Goal: Entertainment & Leisure: Consume media (video, audio)

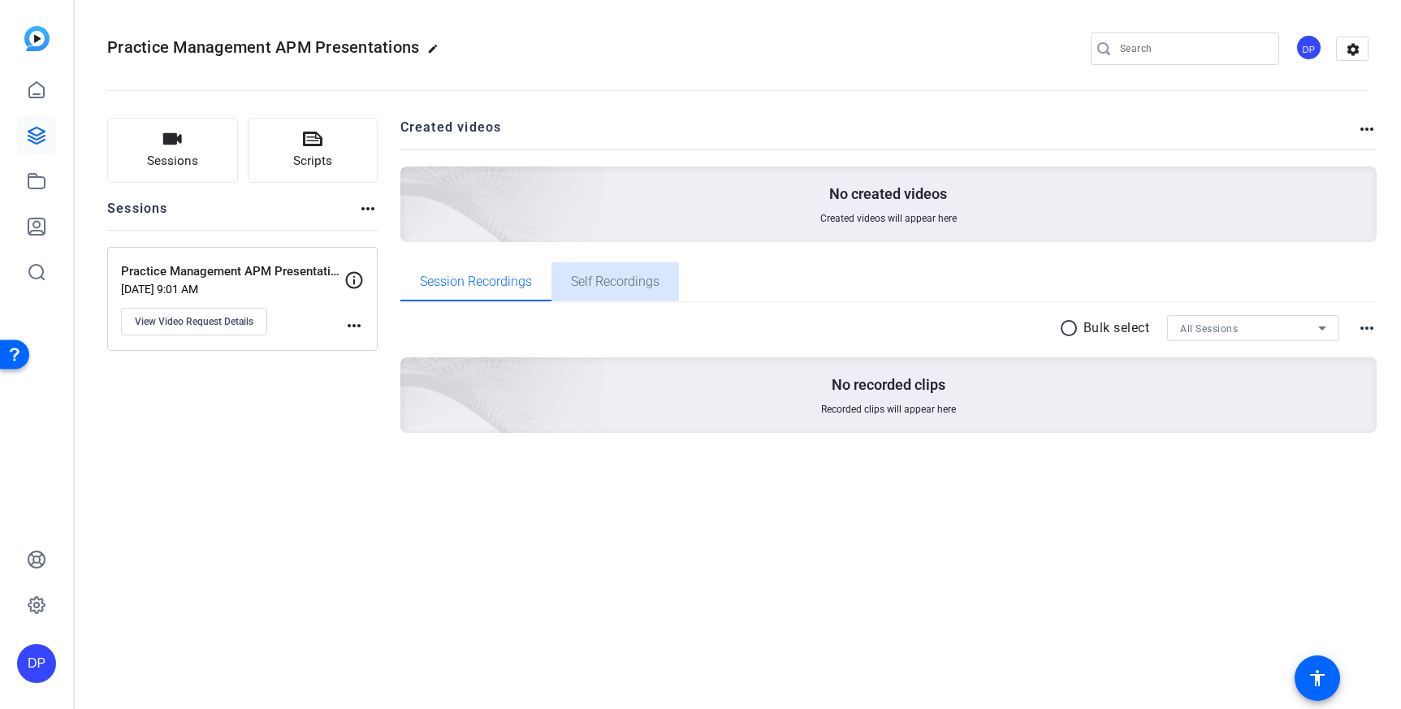
click at [599, 285] on span "Self Recordings" at bounding box center [615, 281] width 89 height 13
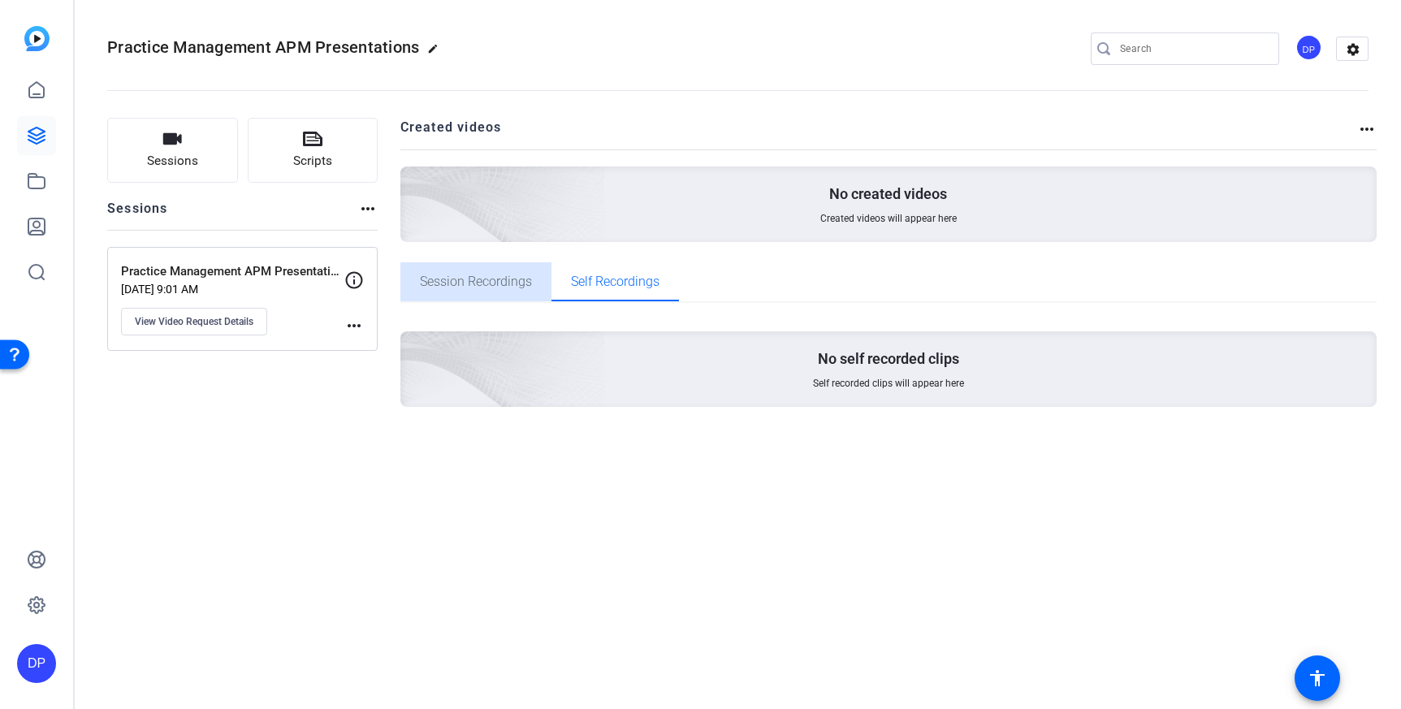
click at [488, 288] on span "Session Recordings" at bounding box center [476, 281] width 112 height 13
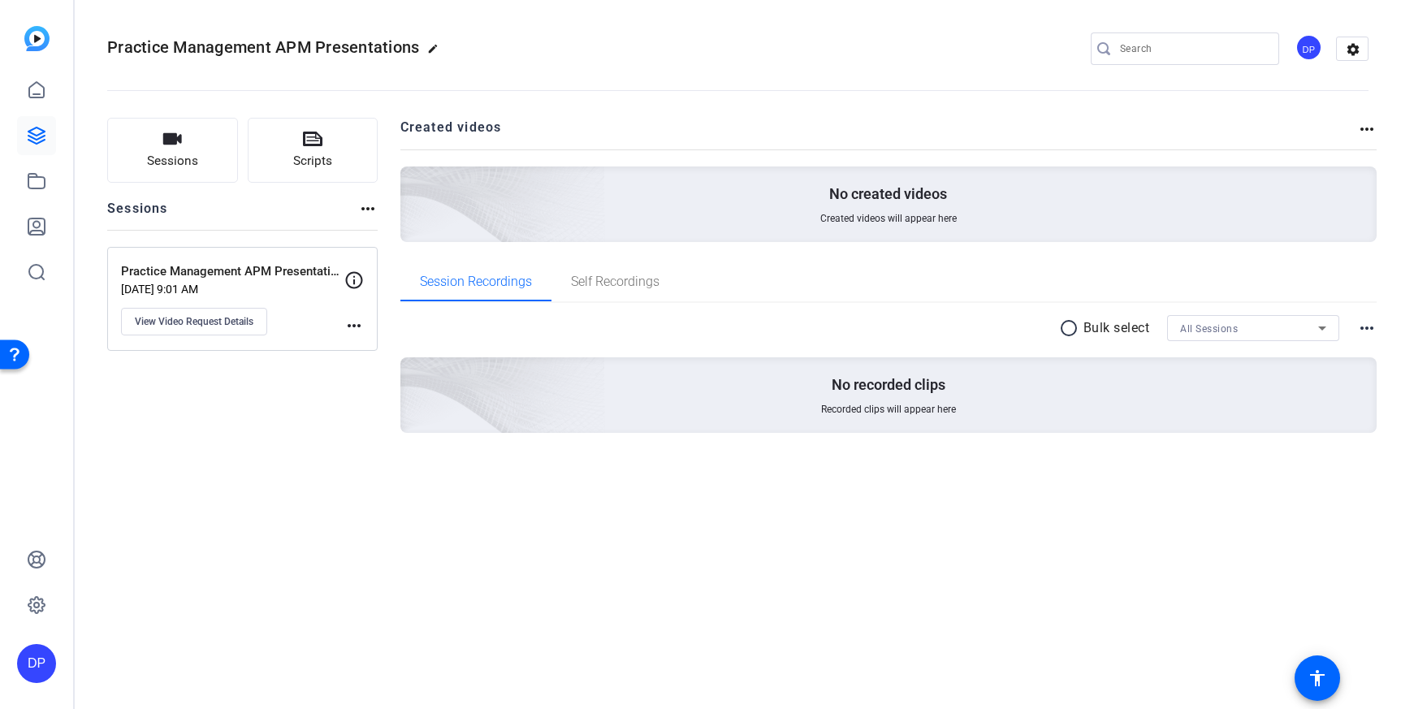
click at [351, 324] on mat-icon "more_horiz" at bounding box center [353, 325] width 19 height 19
click at [233, 407] on div at bounding box center [700, 354] width 1401 height 709
click at [216, 328] on button "View Video Request Details" at bounding box center [194, 322] width 146 height 28
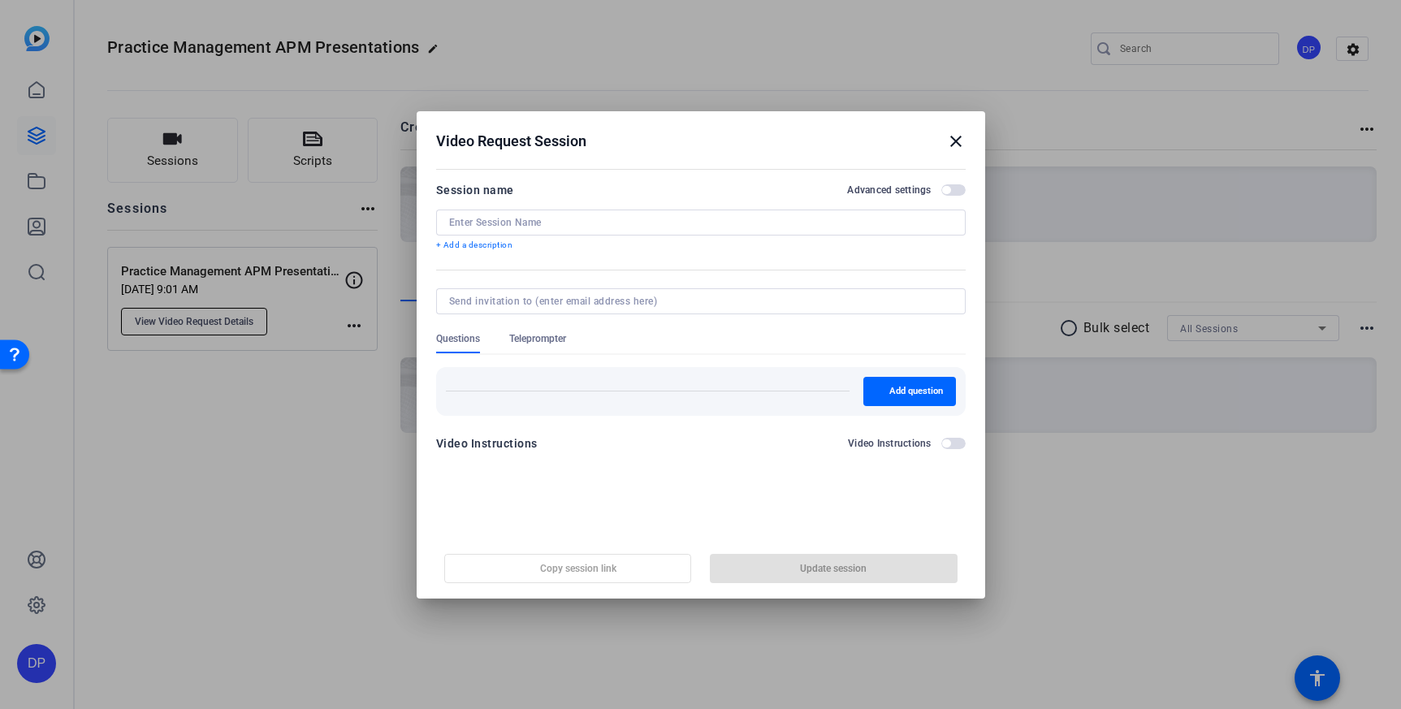
type input "Practice Management APM Presentations"
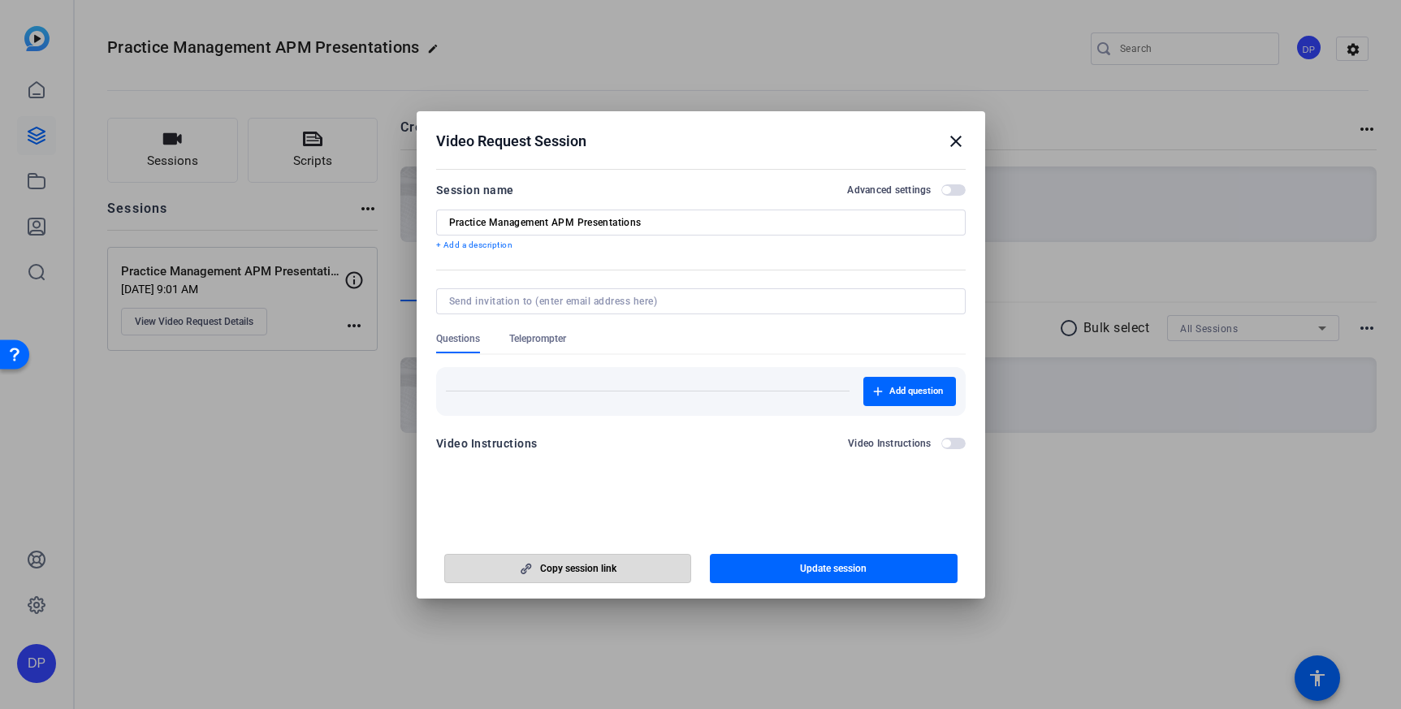
click at [614, 562] on span "Copy session link" at bounding box center [578, 568] width 76 height 13
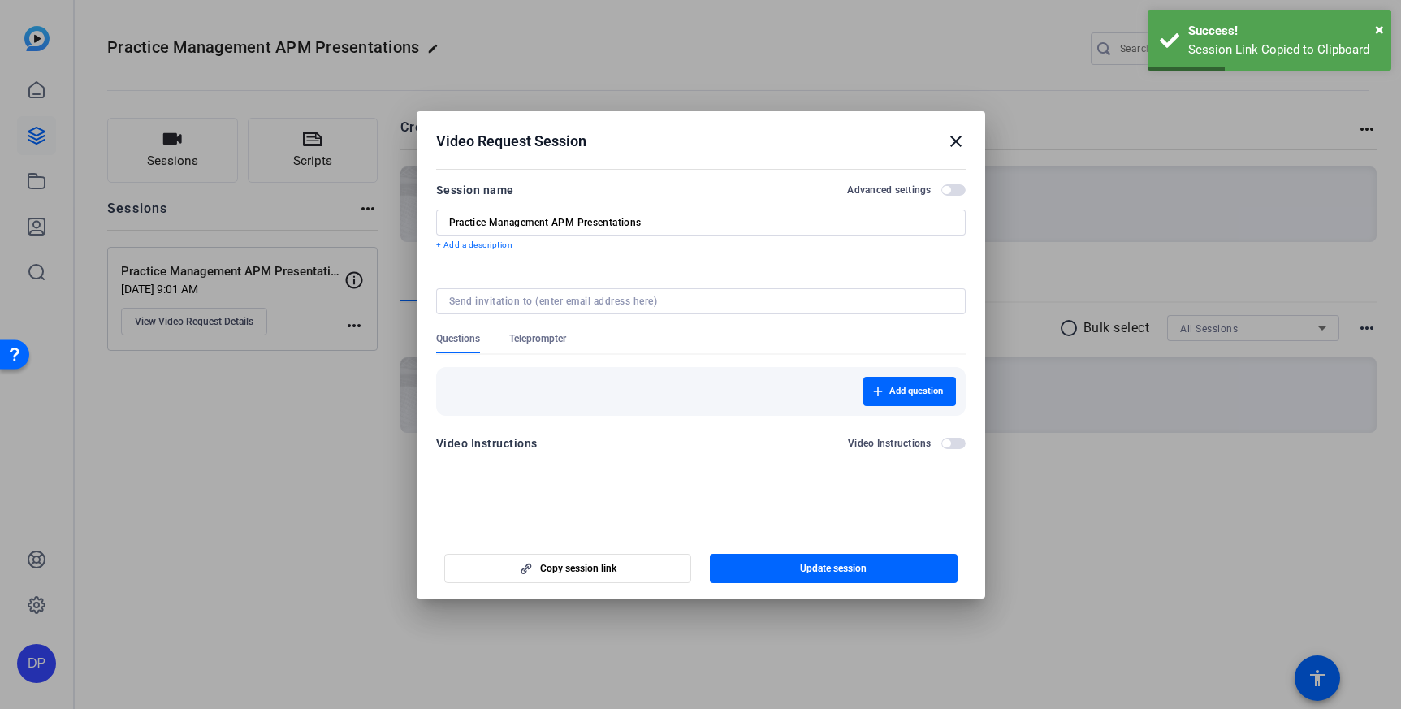
click at [953, 139] on mat-icon "close" at bounding box center [955, 141] width 19 height 19
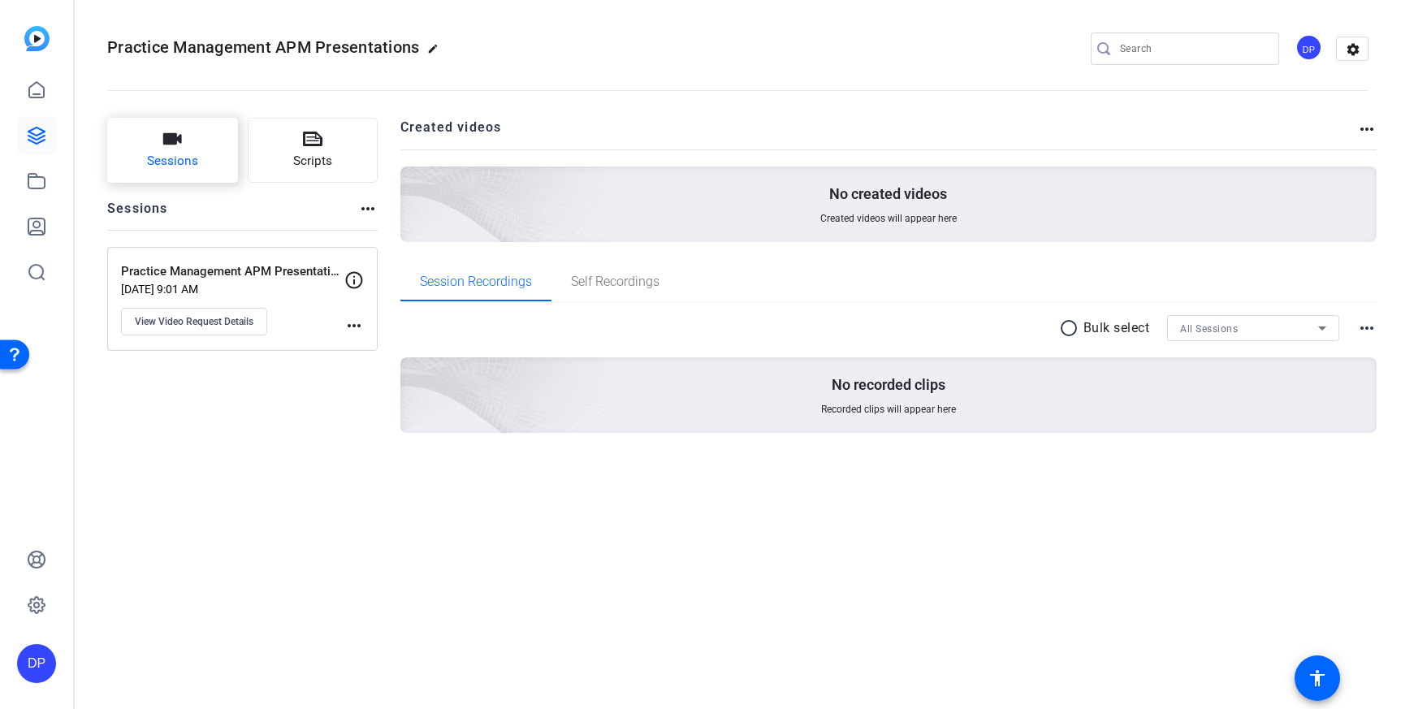
click at [198, 149] on button "Sessions" at bounding box center [172, 150] width 131 height 65
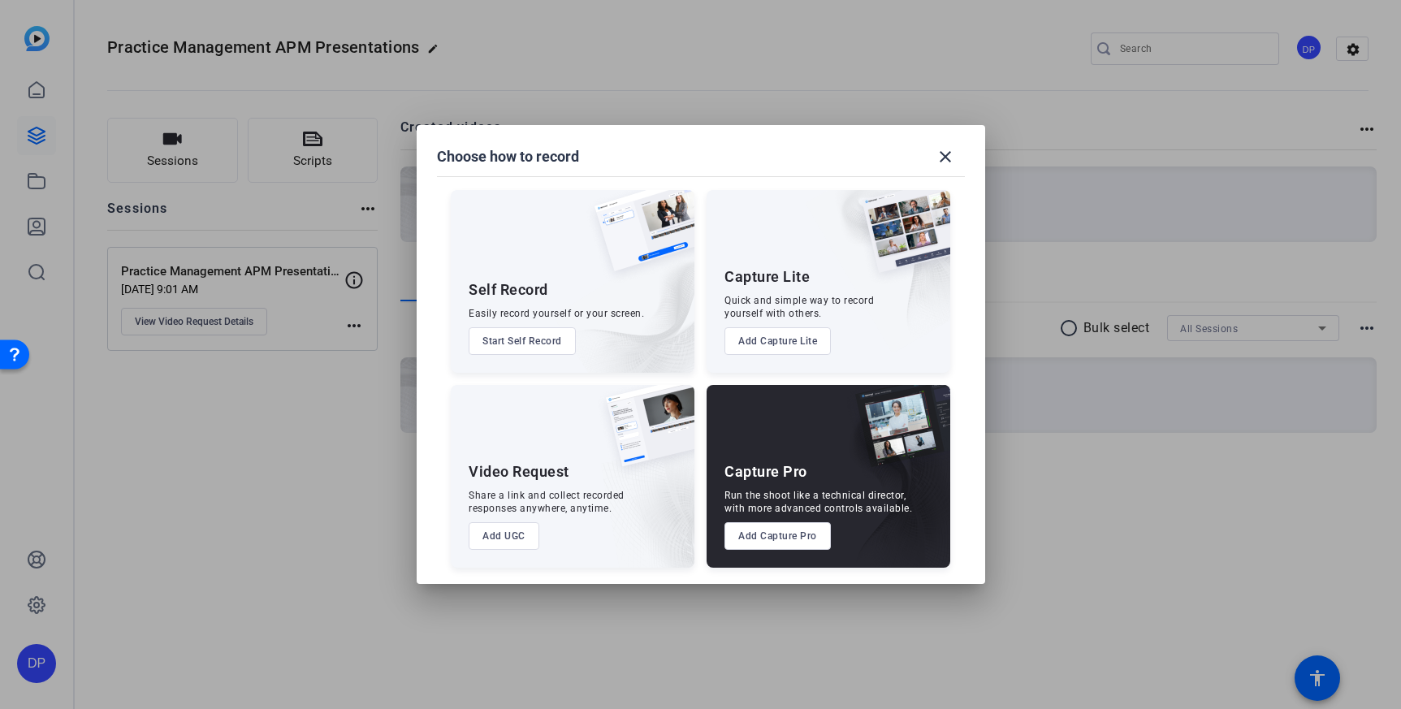
click at [767, 340] on button "Add Capture Lite" at bounding box center [777, 341] width 106 height 28
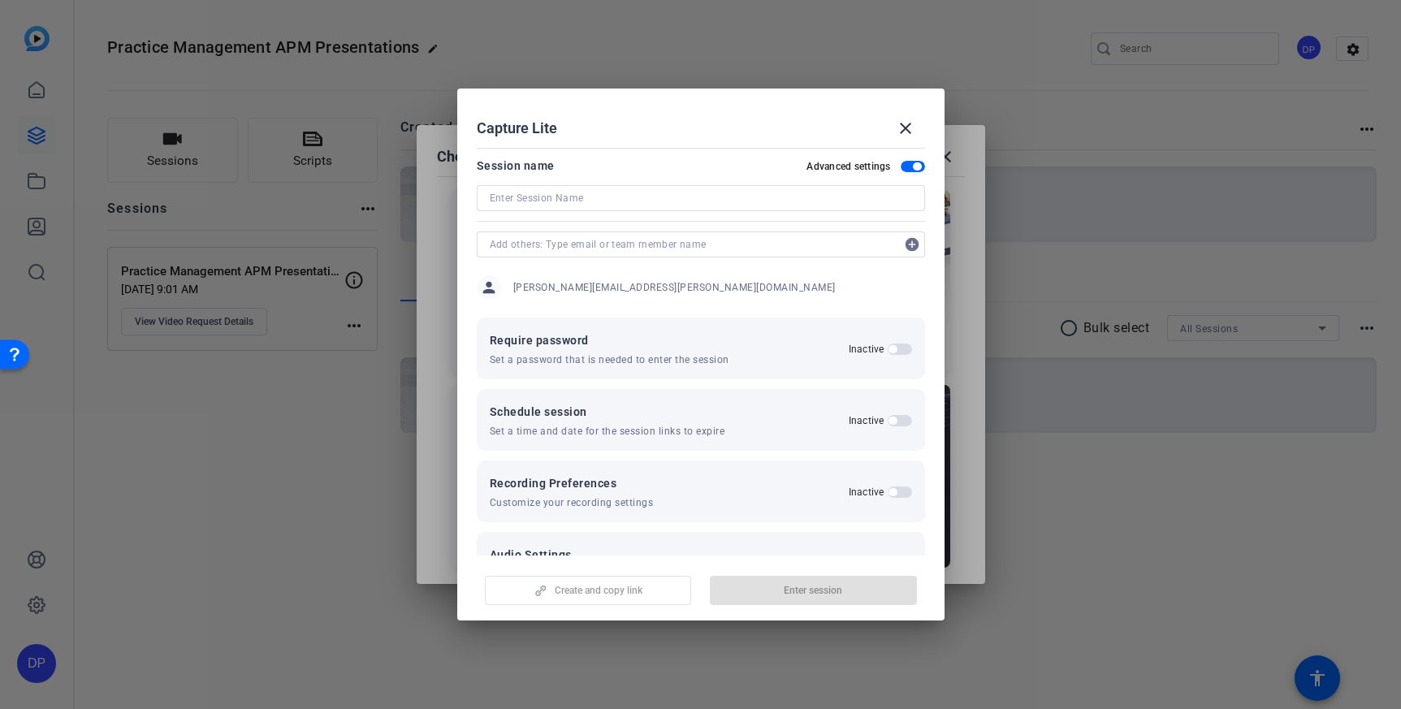
scroll to position [3, 0]
click at [907, 132] on mat-icon "close" at bounding box center [905, 128] width 19 height 19
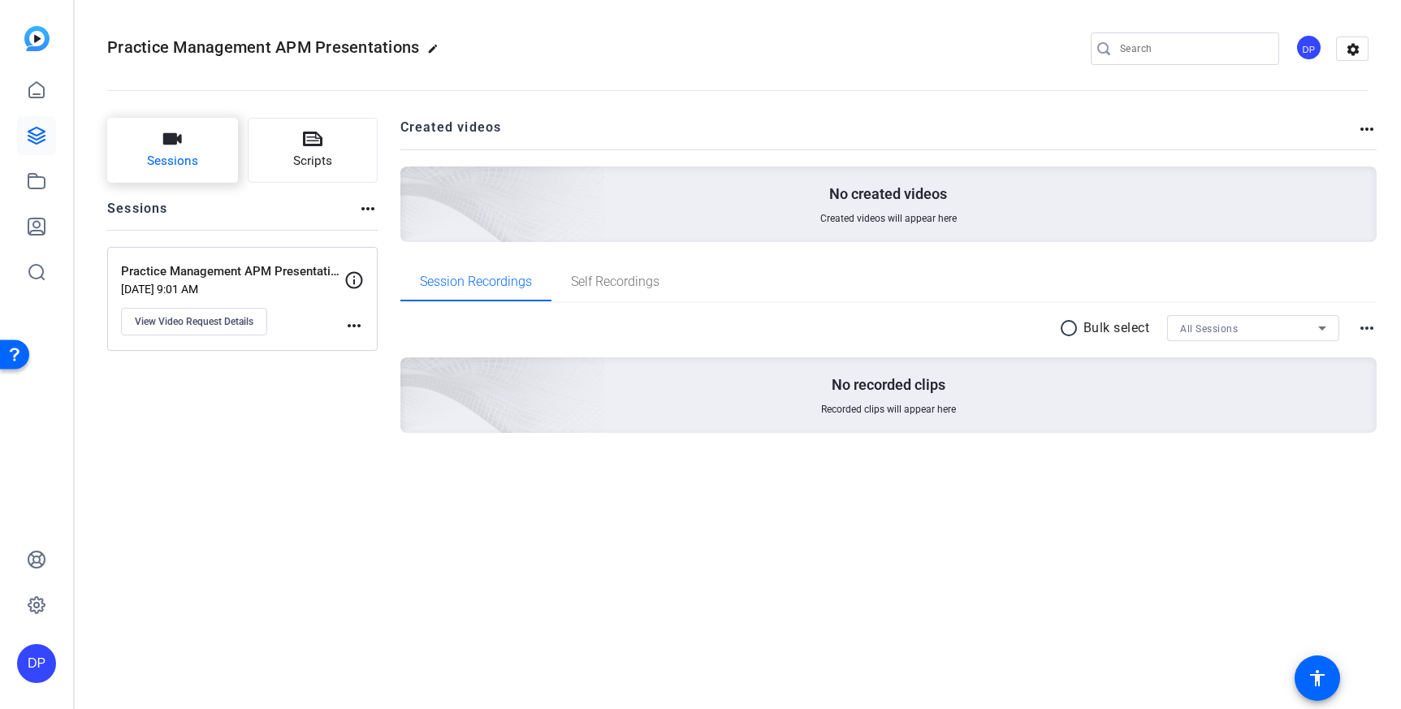
click at [141, 154] on button "Sessions" at bounding box center [172, 150] width 131 height 65
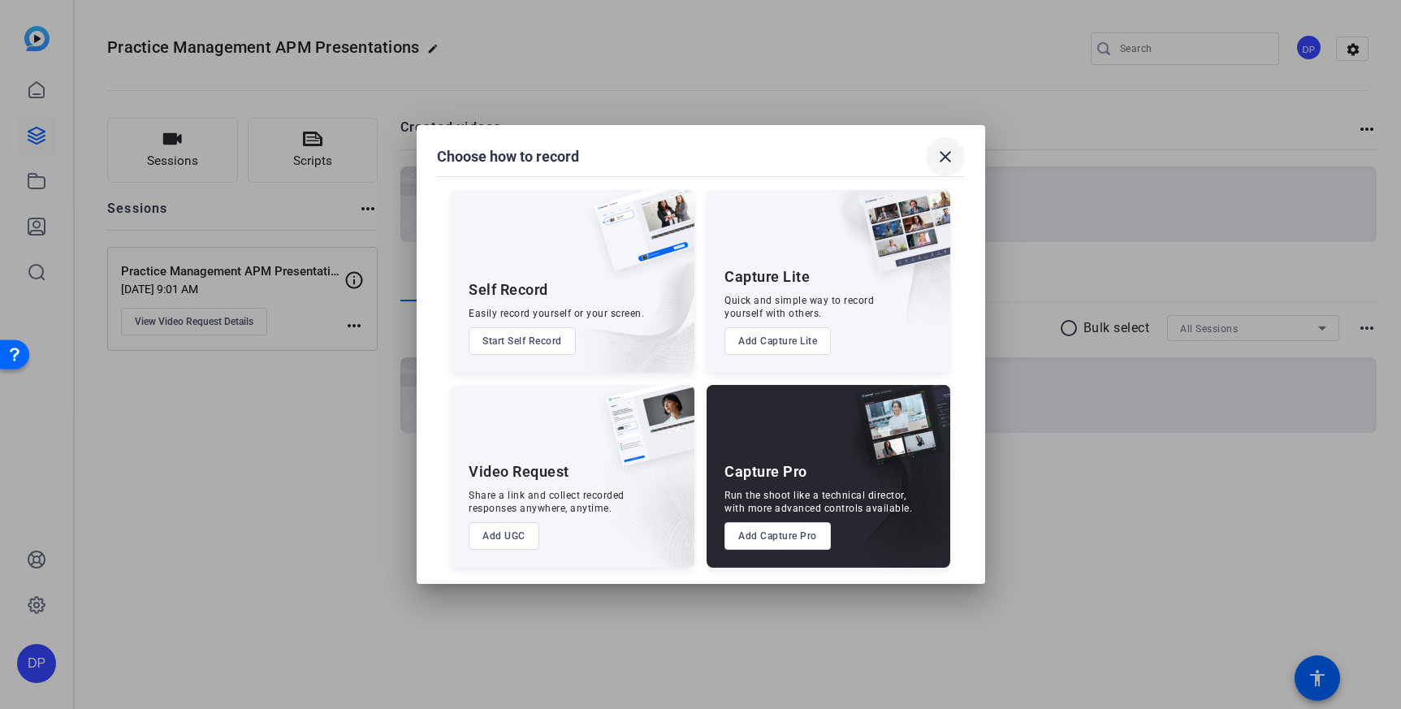
click at [949, 154] on mat-icon "close" at bounding box center [945, 156] width 19 height 19
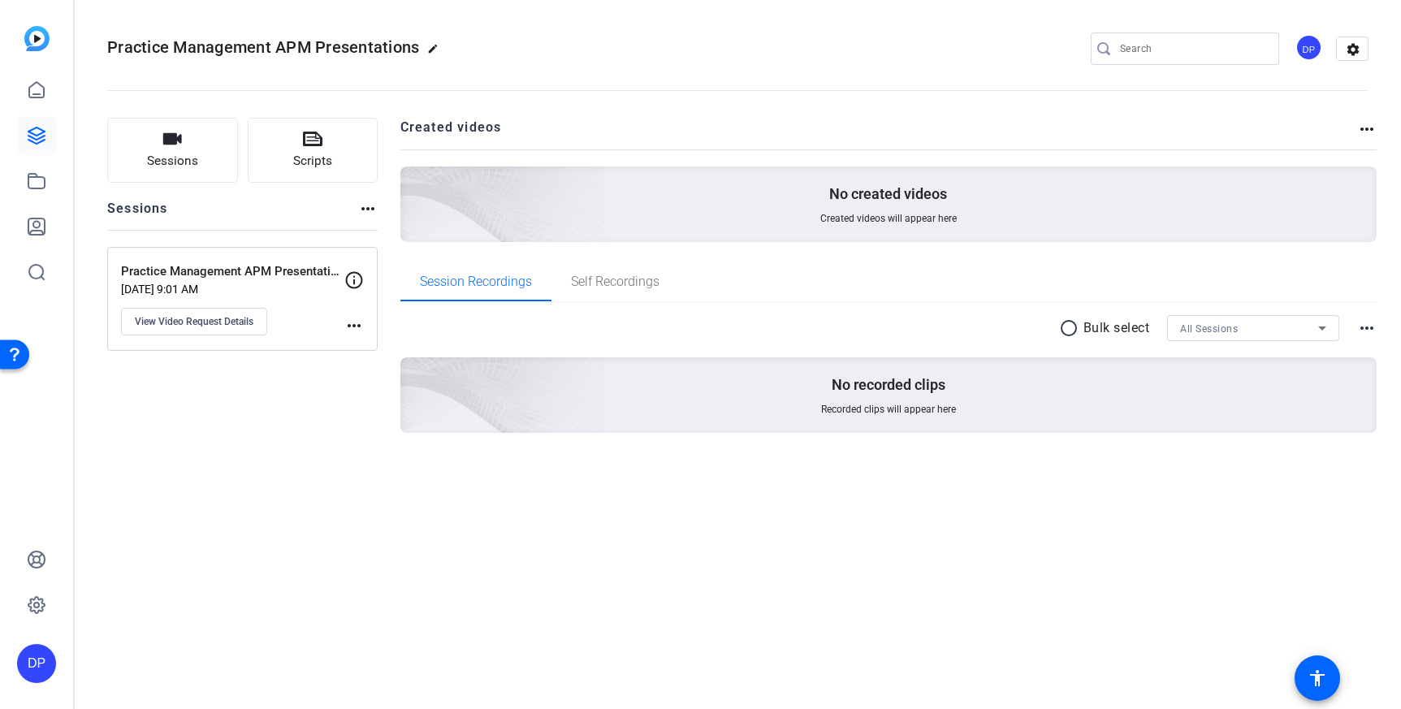
click at [399, 469] on div "Sessions Scripts Sessions more_horiz Practice Management APM Presentations [DAT…" at bounding box center [738, 301] width 1326 height 408
click at [396, 485] on div "Sessions Scripts Sessions more_horiz Practice Management APM Presentations [DAT…" at bounding box center [738, 301] width 1326 height 408
click at [47, 93] on link at bounding box center [36, 90] width 39 height 39
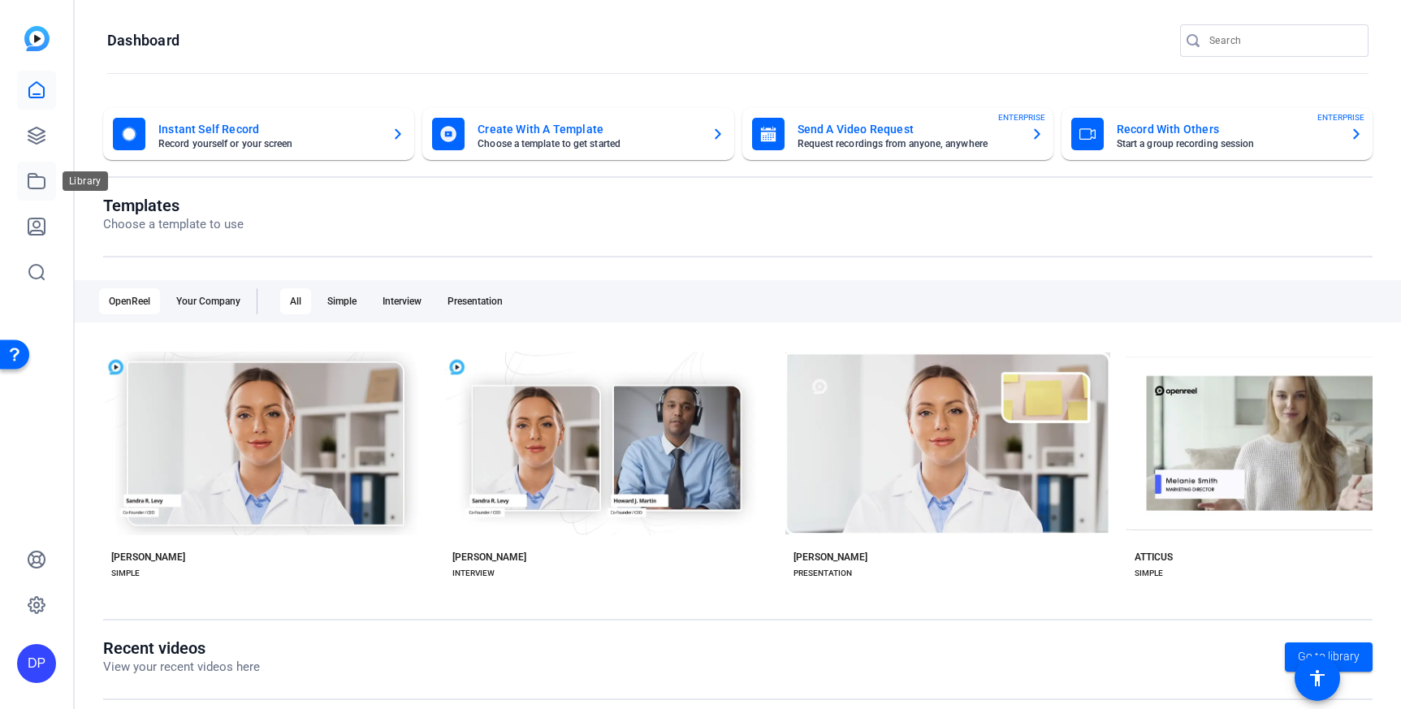
click at [33, 177] on icon at bounding box center [36, 181] width 16 height 15
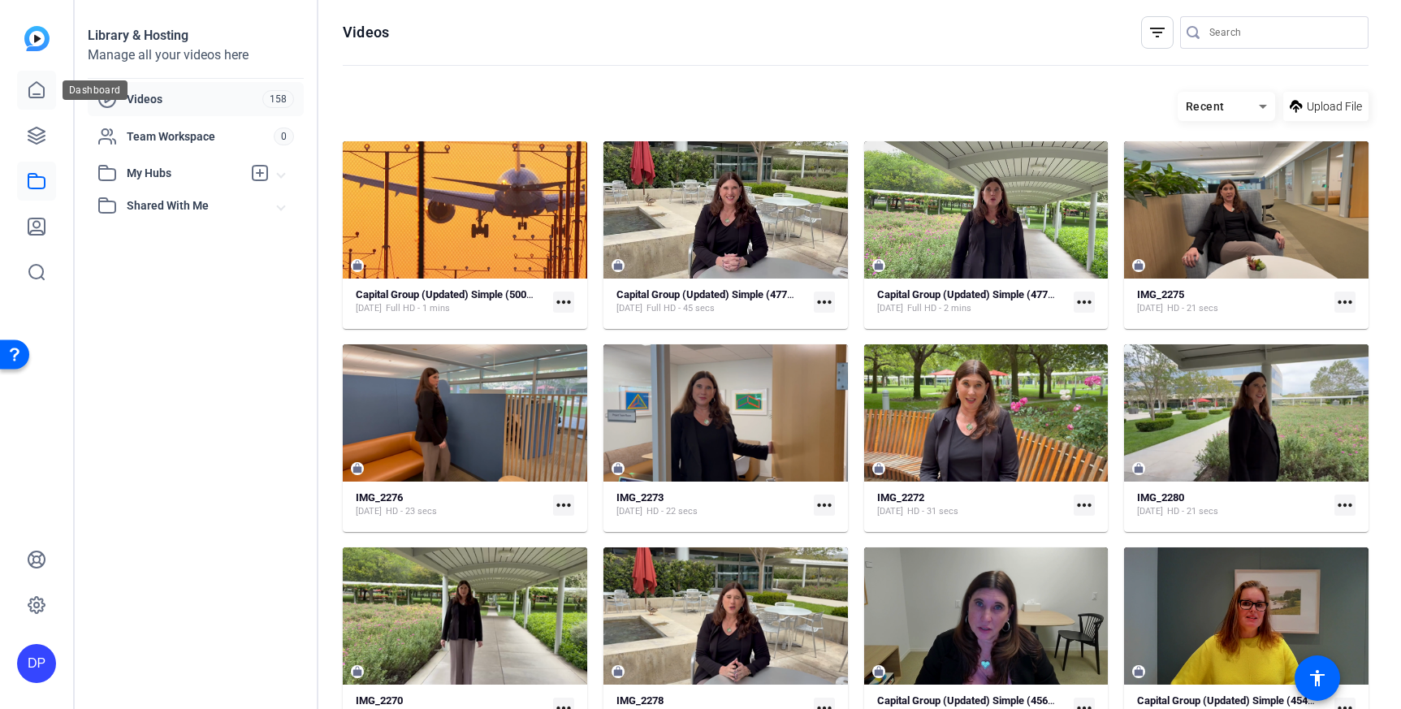
click at [29, 97] on icon at bounding box center [36, 89] width 15 height 15
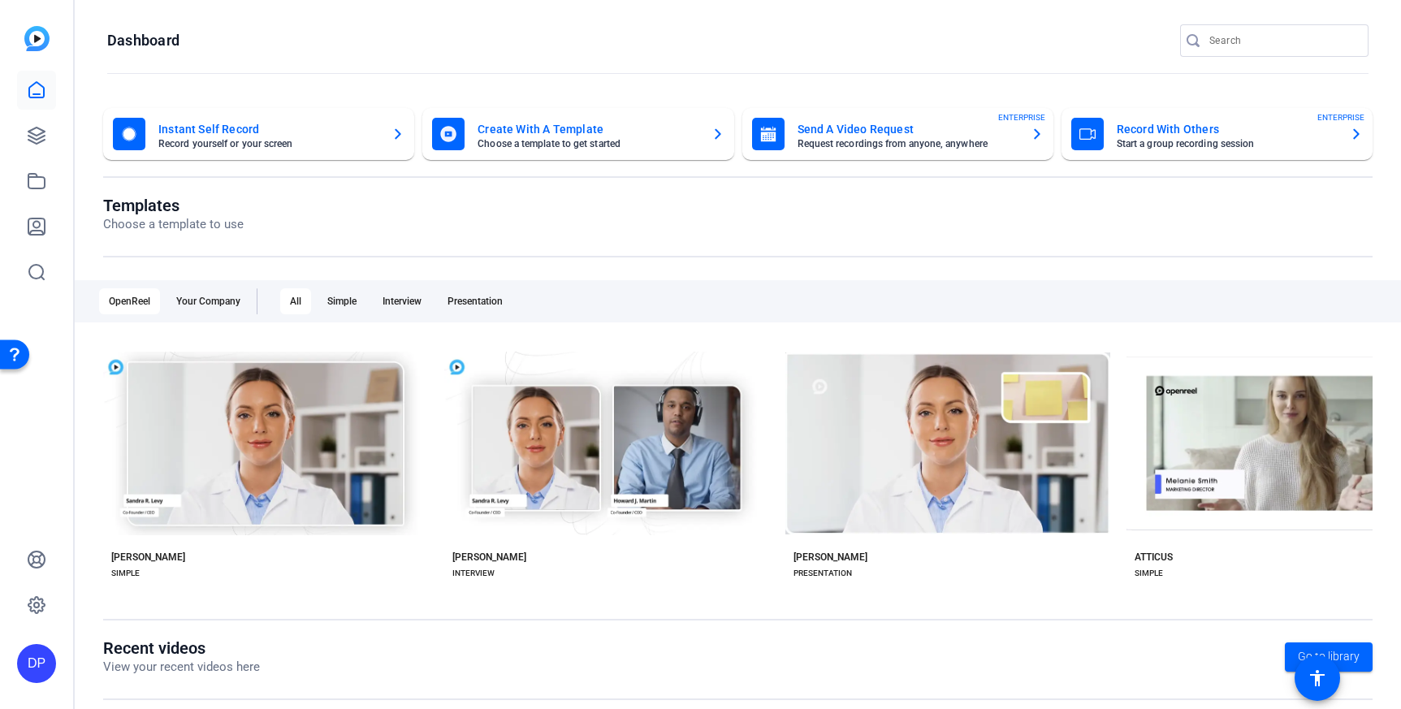
click at [56, 159] on div "DP" at bounding box center [36, 354] width 73 height 709
click at [36, 140] on icon at bounding box center [36, 136] width 16 height 16
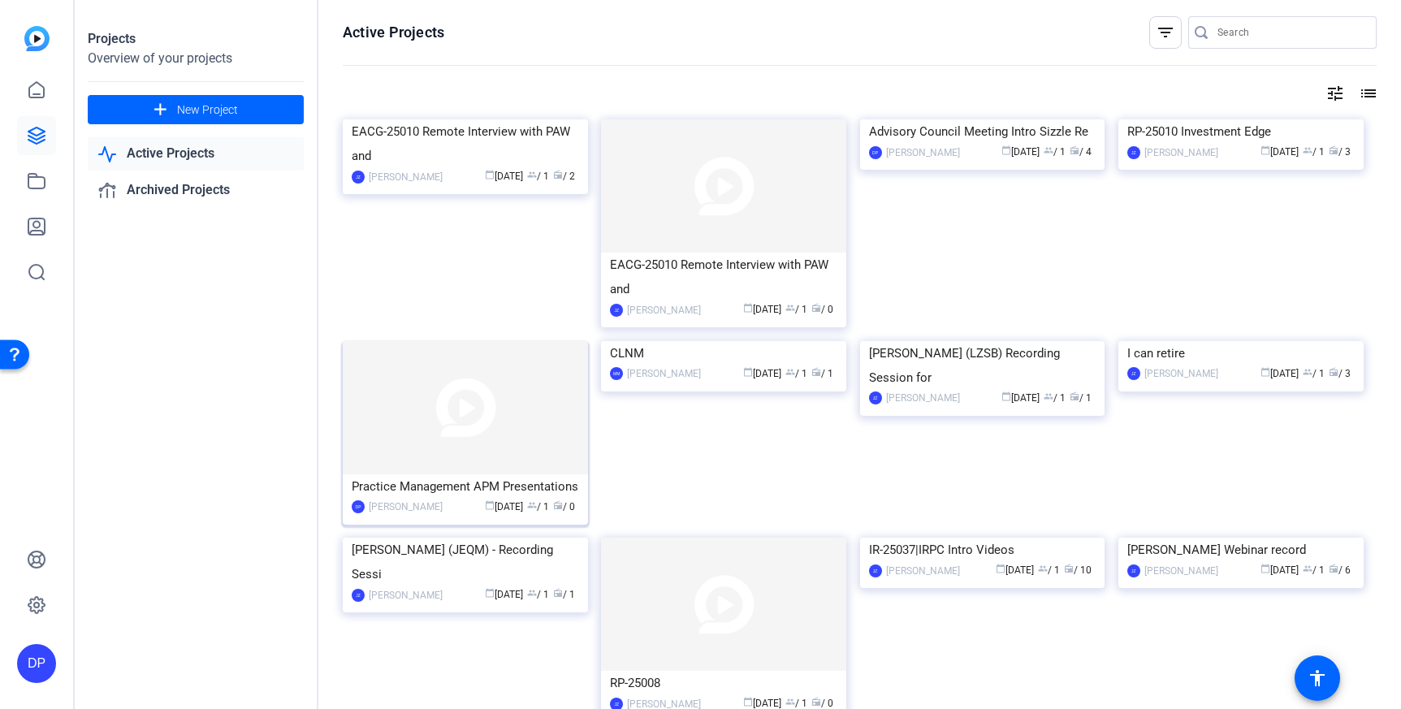
click at [515, 413] on img at bounding box center [465, 407] width 245 height 133
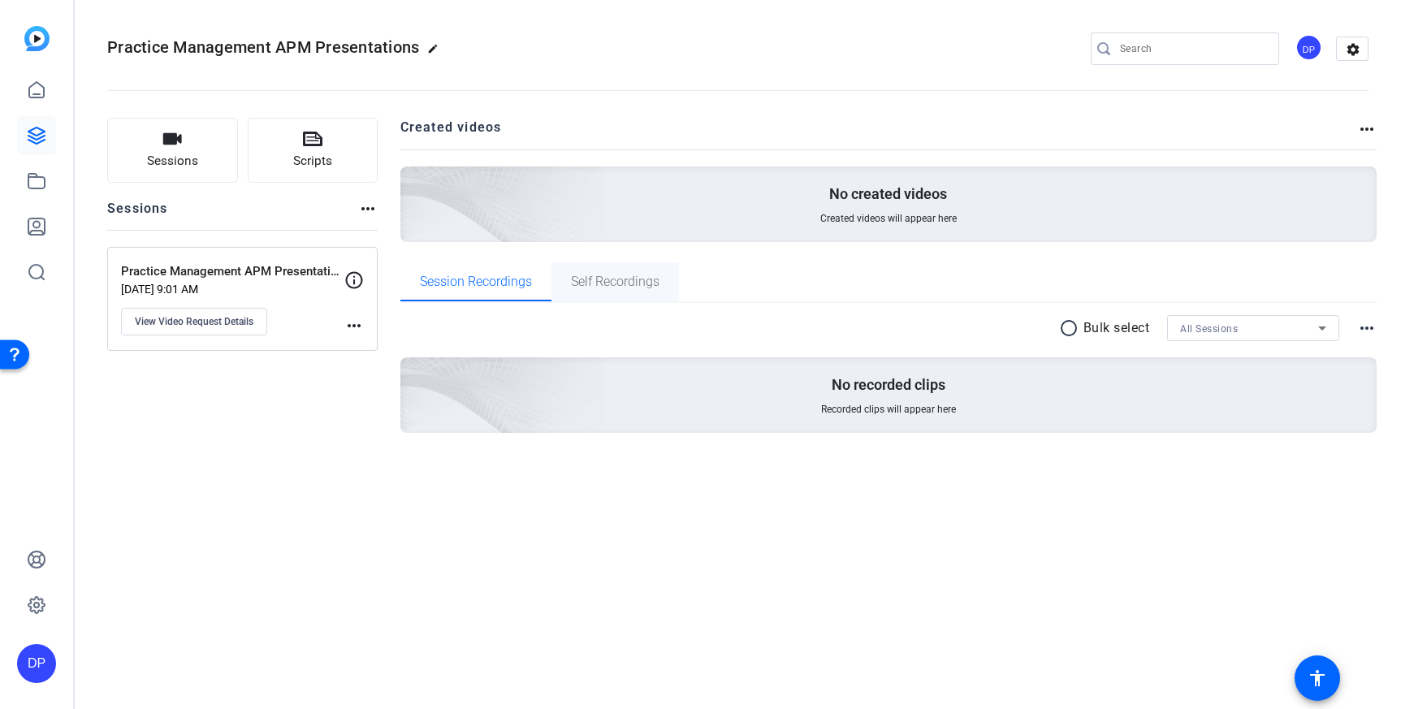
click at [626, 285] on span "Self Recordings" at bounding box center [615, 281] width 89 height 13
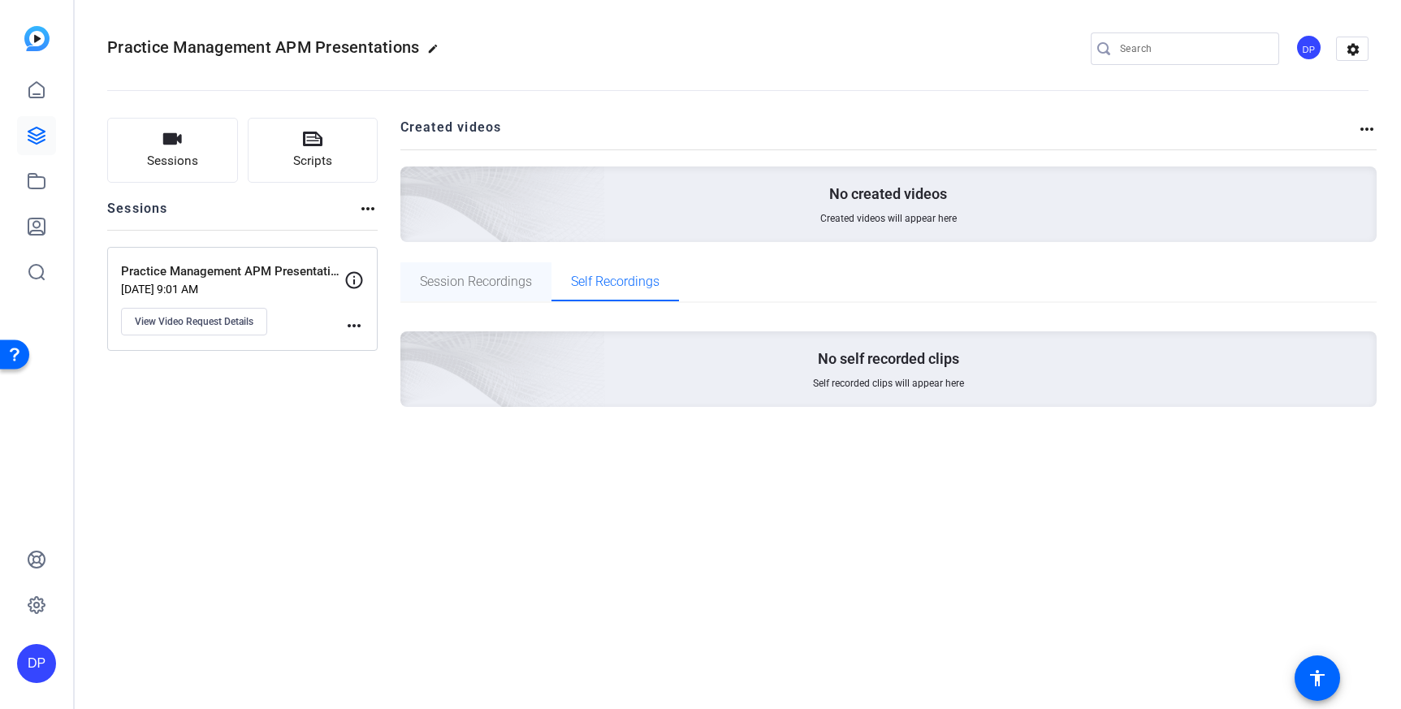
click at [491, 288] on span "Session Recordings" at bounding box center [476, 281] width 112 height 13
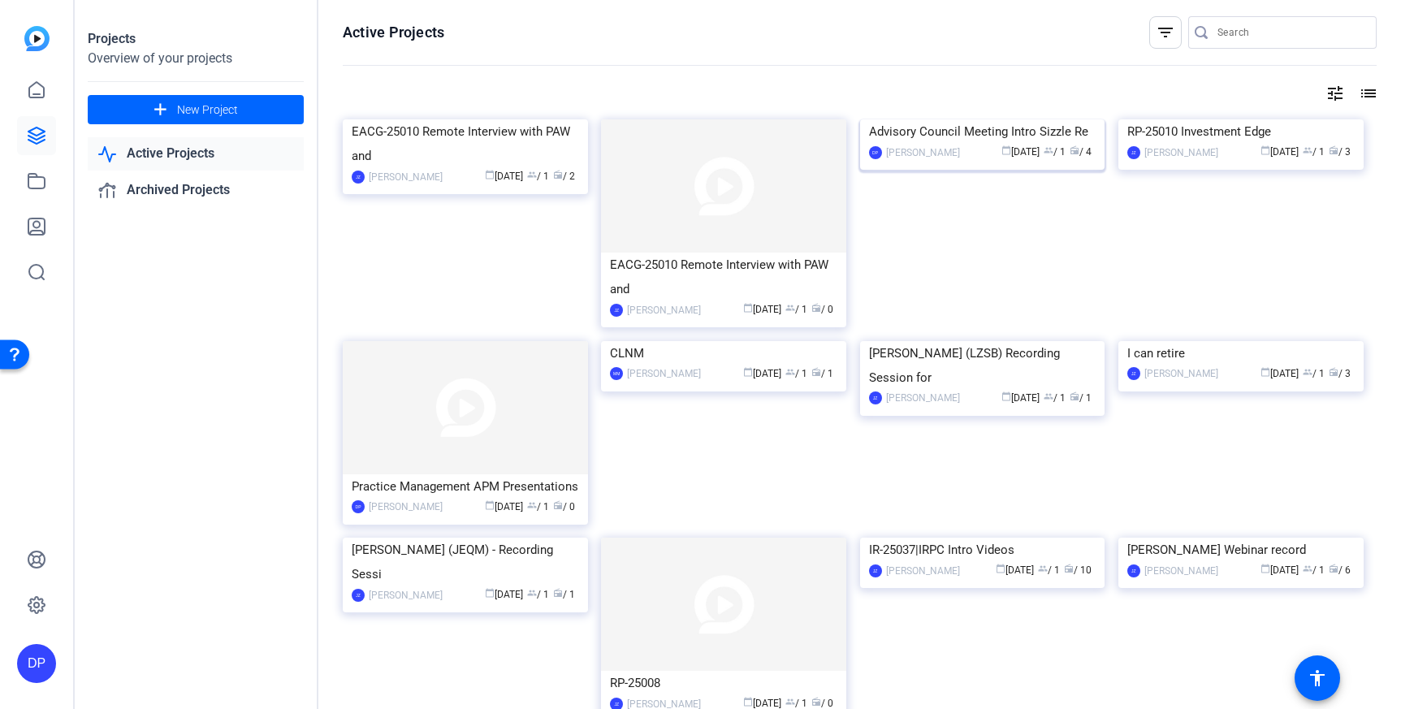
click at [1014, 119] on img at bounding box center [982, 119] width 245 height 0
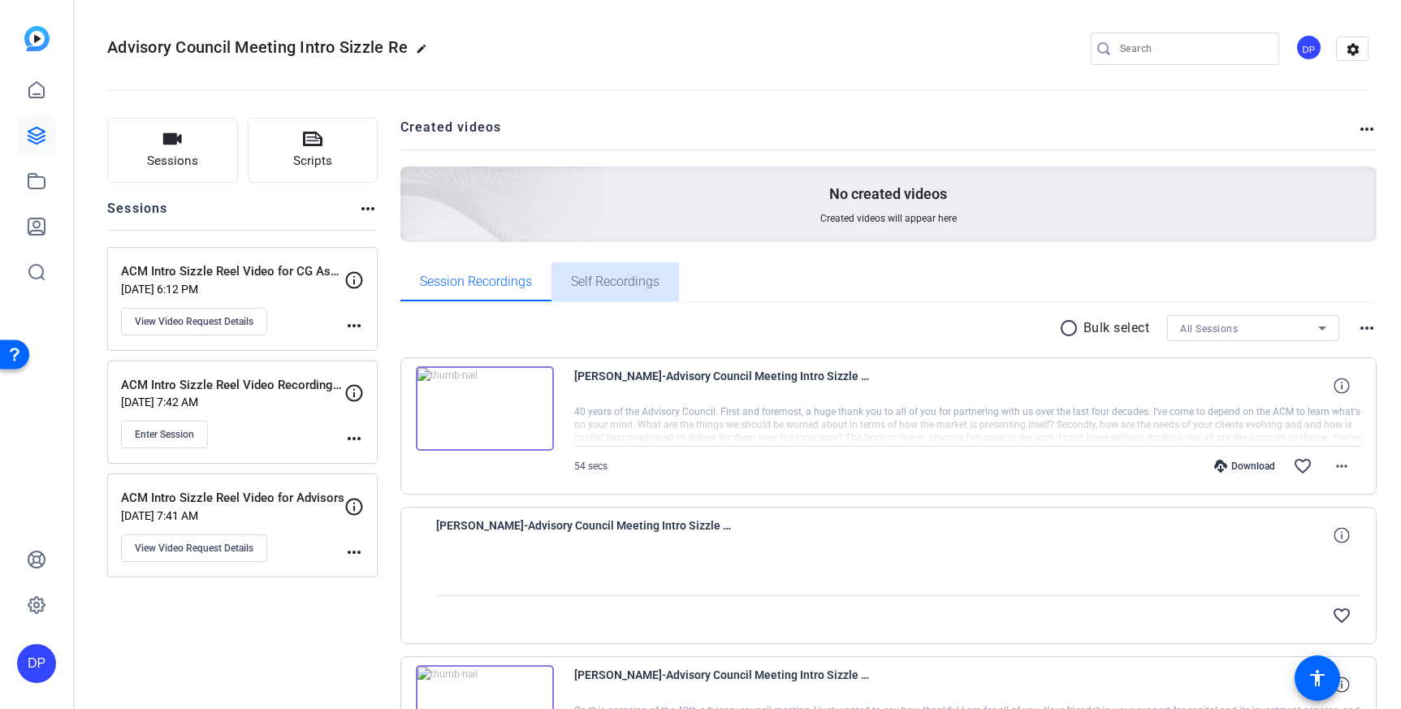
click at [586, 288] on span "Self Recordings" at bounding box center [615, 281] width 89 height 13
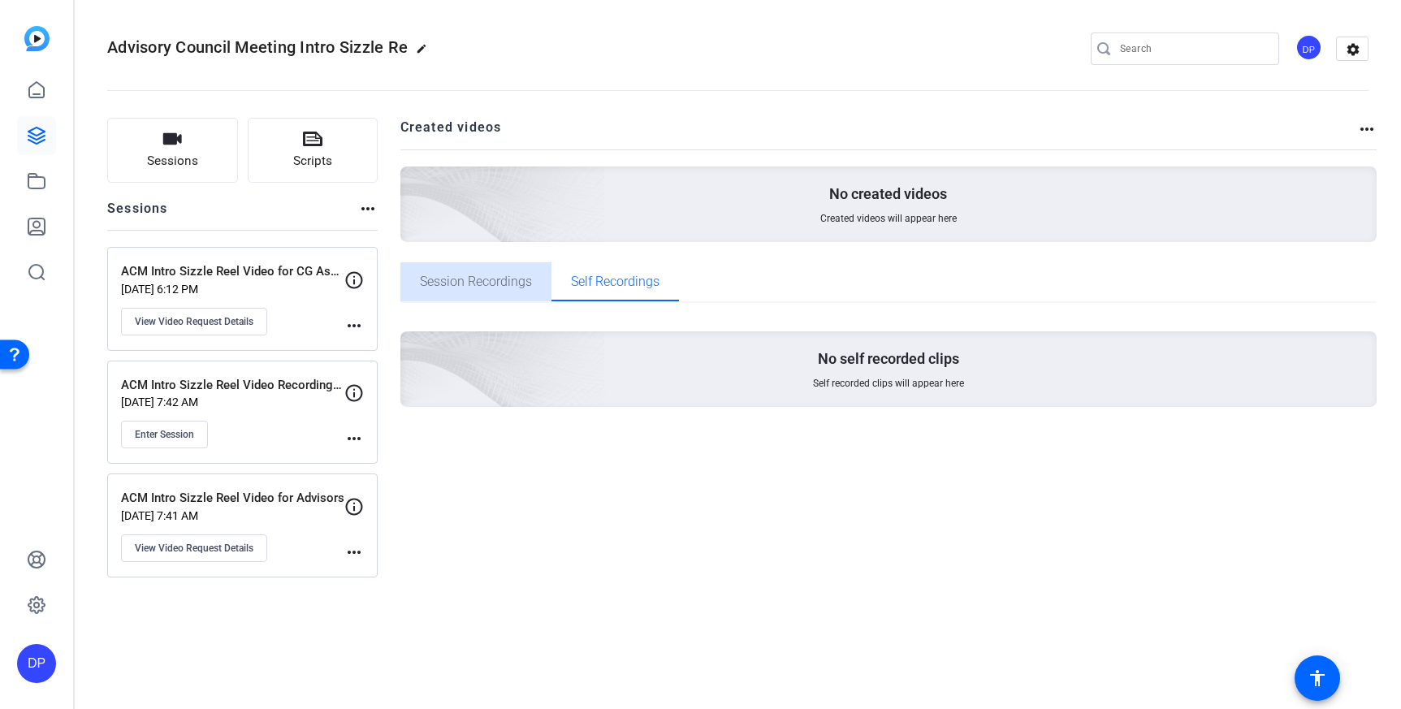
click at [492, 280] on span "Session Recordings" at bounding box center [476, 281] width 112 height 13
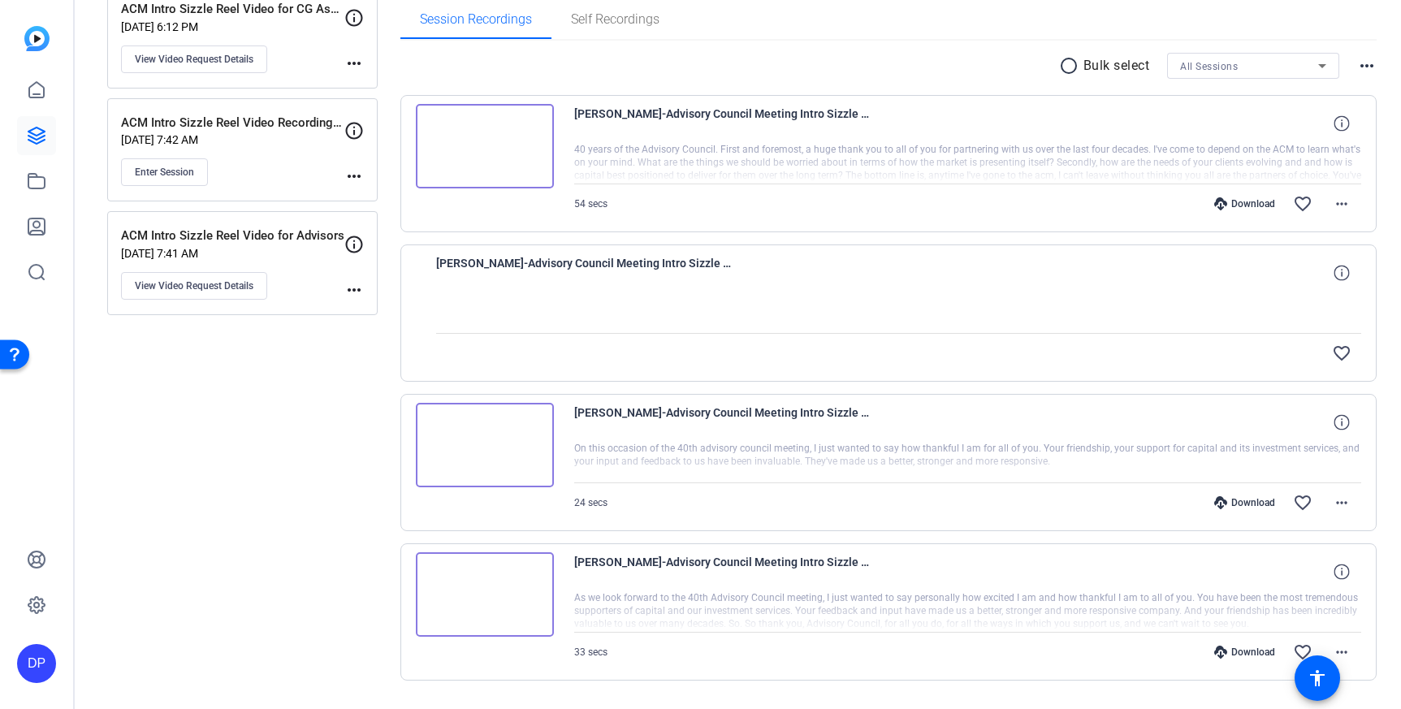
scroll to position [258, 0]
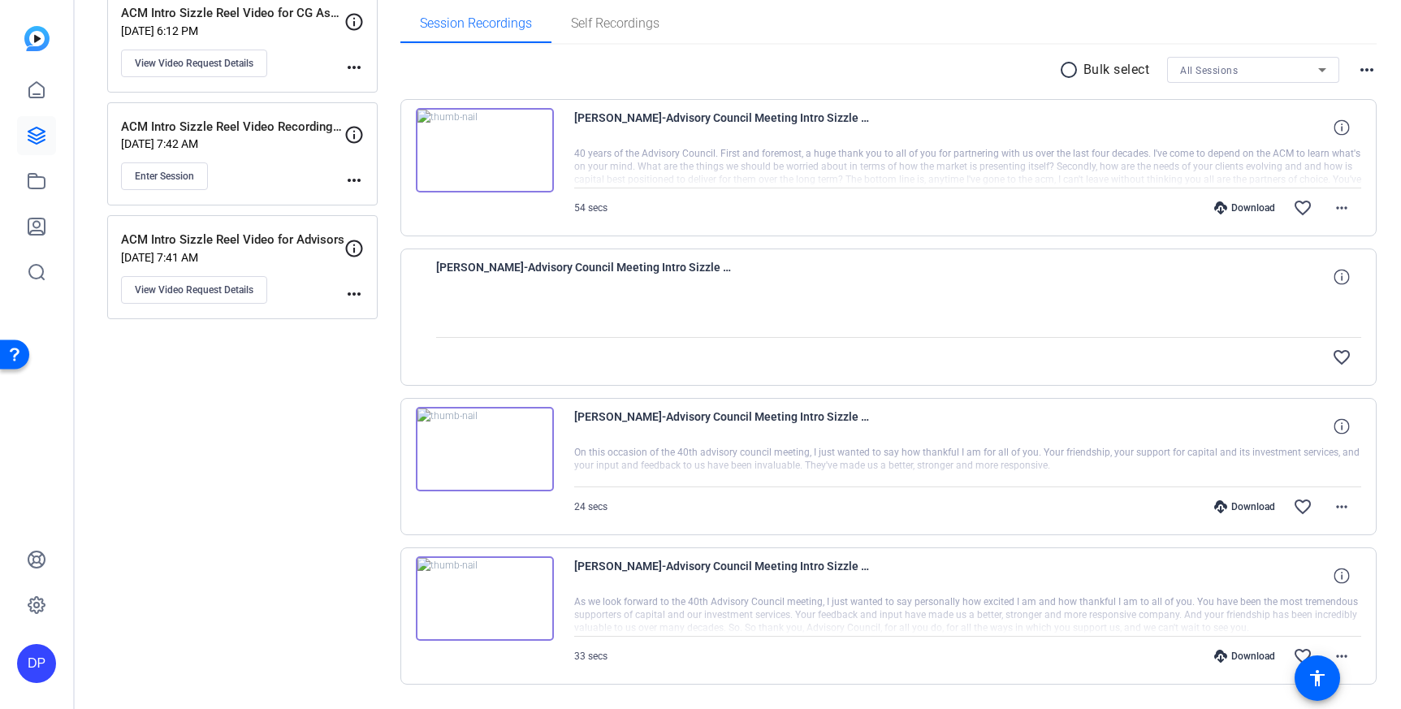
click at [975, 167] on div at bounding box center [968, 167] width 788 height 41
click at [1334, 128] on icon at bounding box center [1341, 126] width 15 height 15
click at [1332, 128] on mat-icon "close" at bounding box center [1341, 128] width 19 height 20
click at [493, 164] on img at bounding box center [485, 150] width 138 height 84
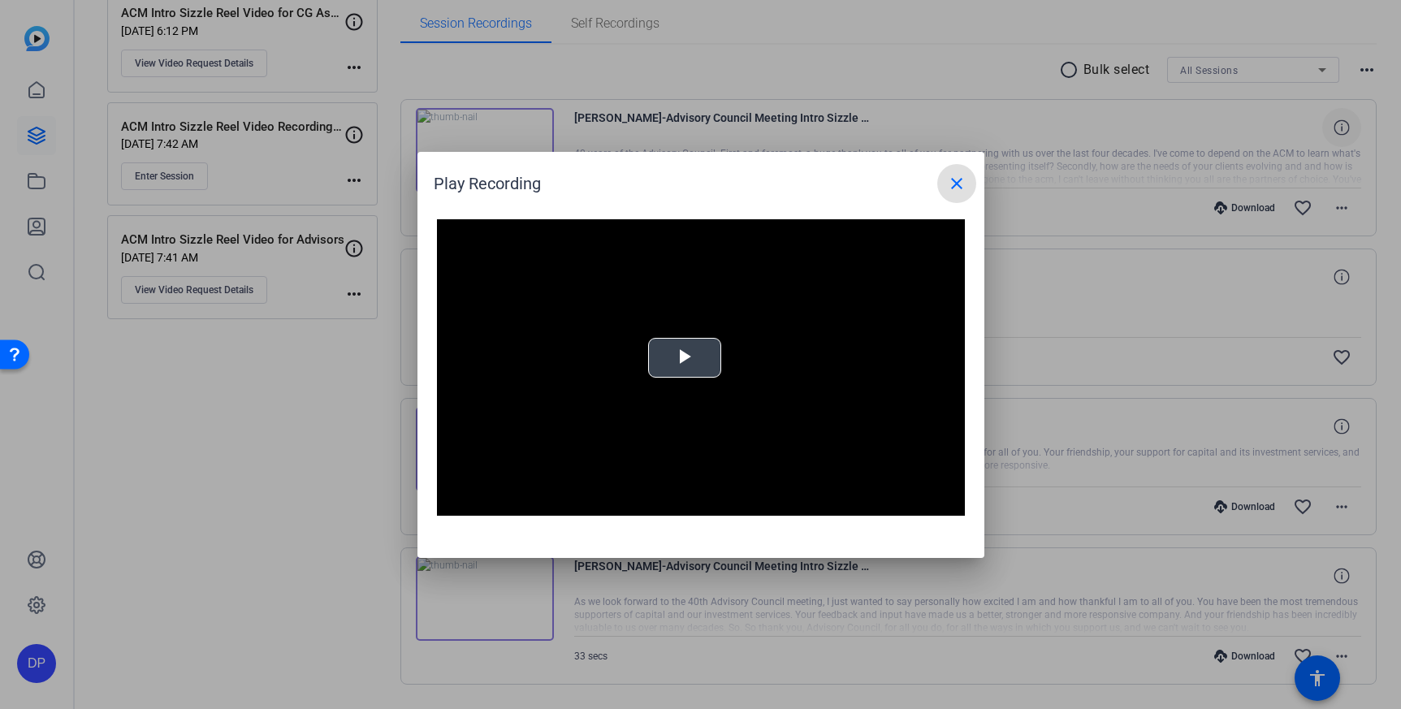
click at [685, 357] on span "Video Player" at bounding box center [685, 357] width 0 height 0
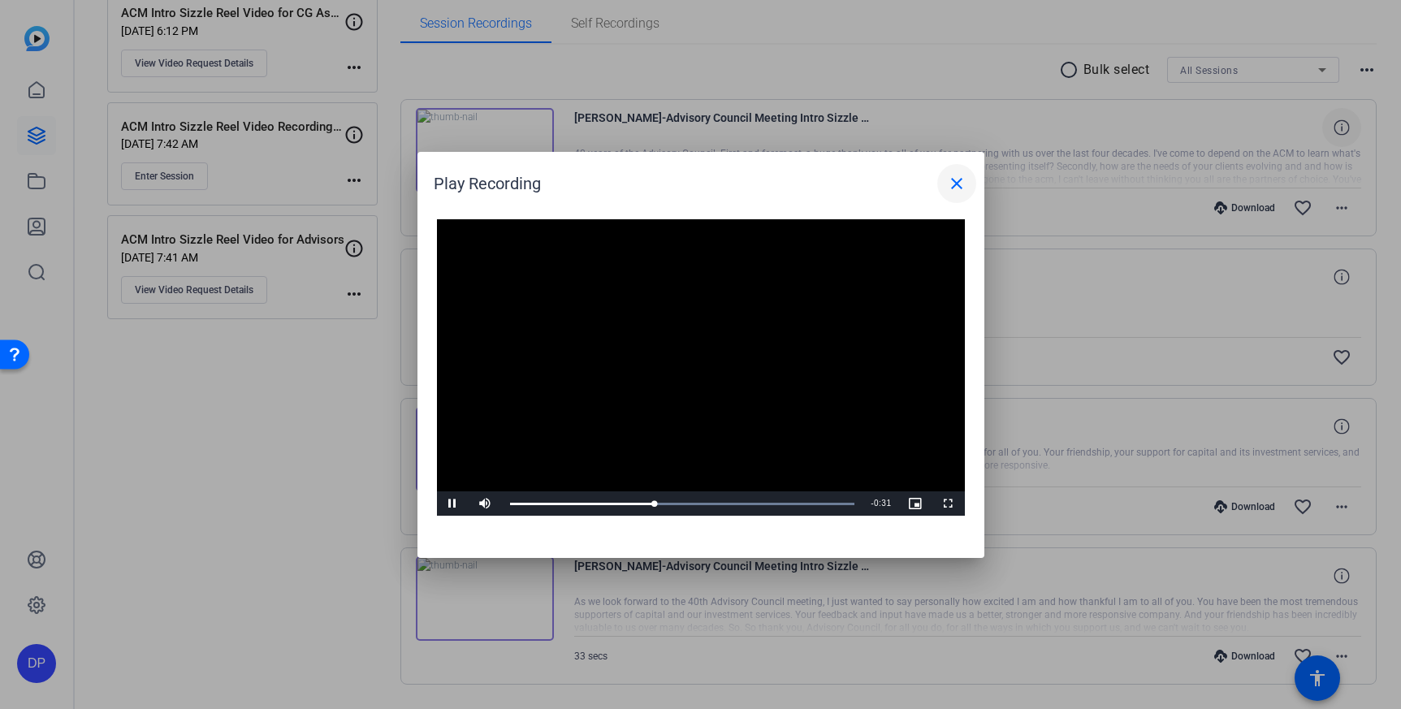
click at [949, 183] on mat-icon "close" at bounding box center [956, 183] width 19 height 19
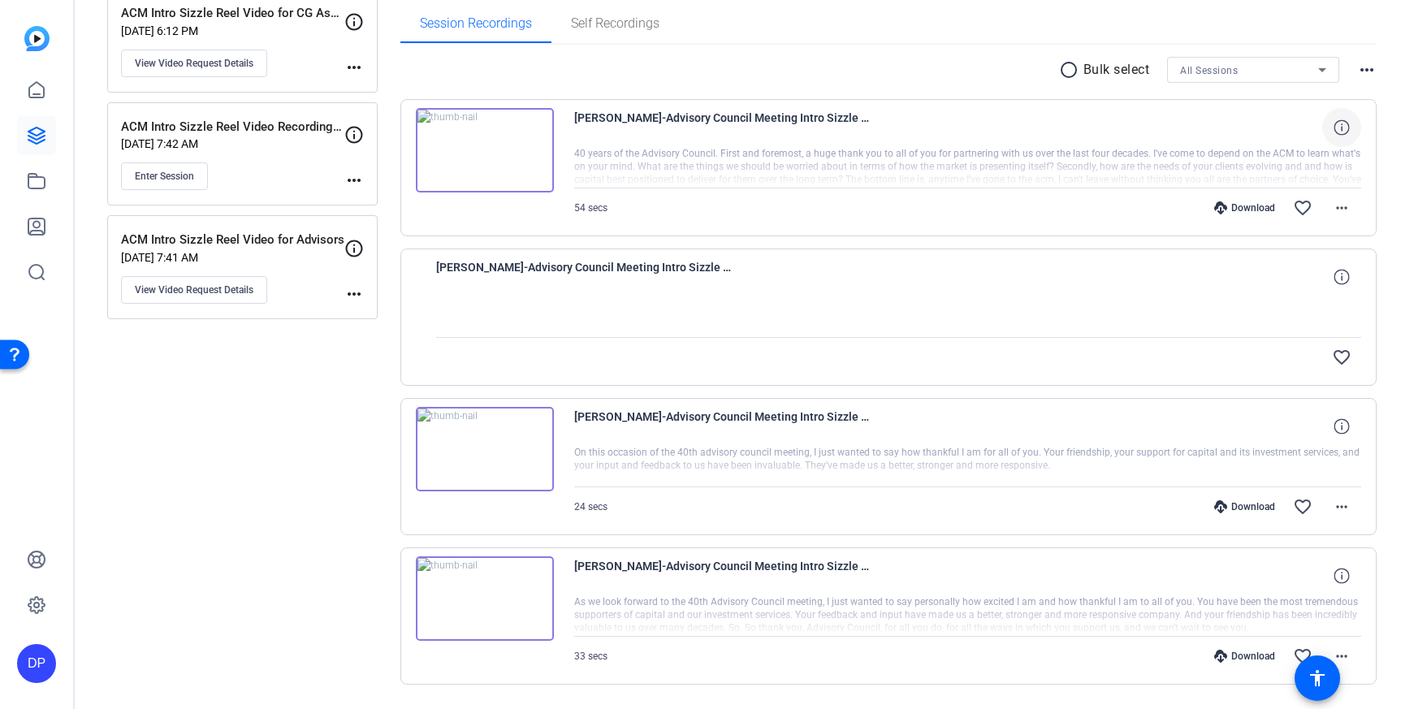
click at [481, 465] on img at bounding box center [485, 449] width 138 height 84
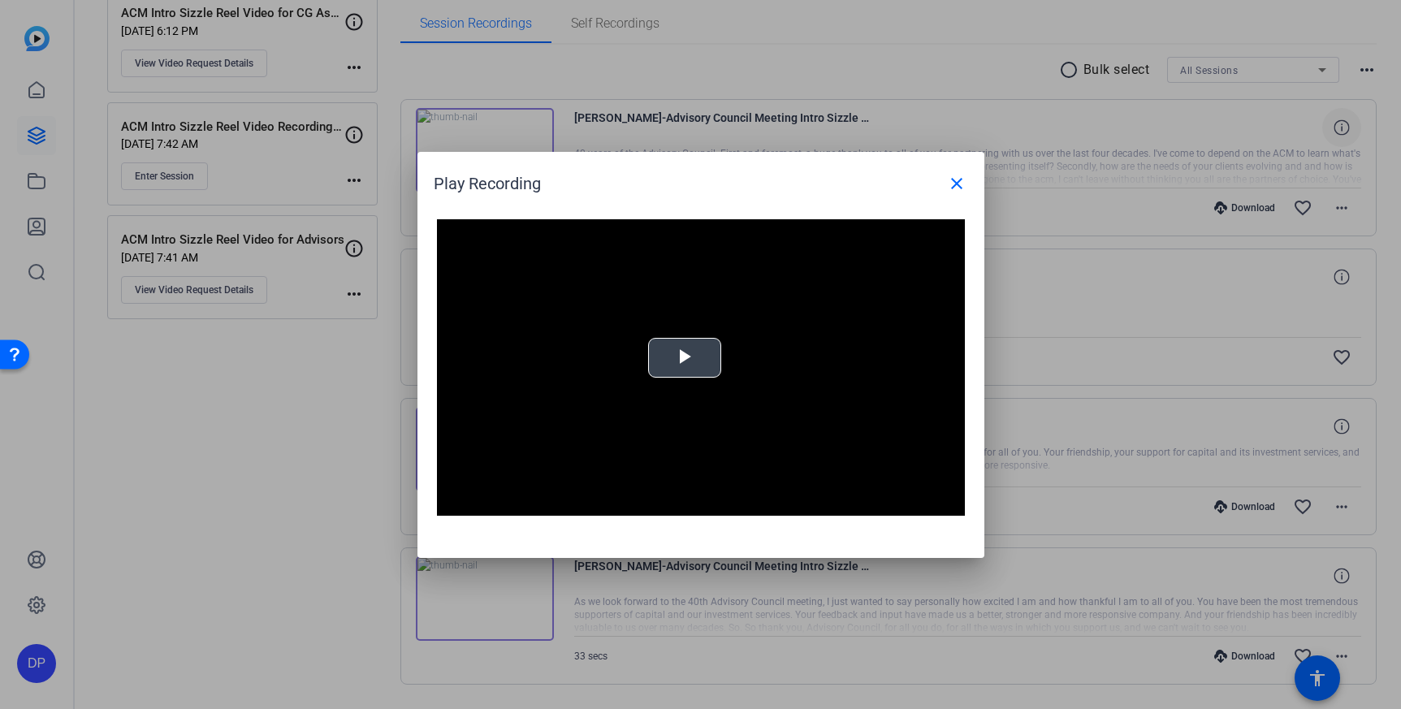
click at [685, 357] on span "Video Player" at bounding box center [685, 357] width 0 height 0
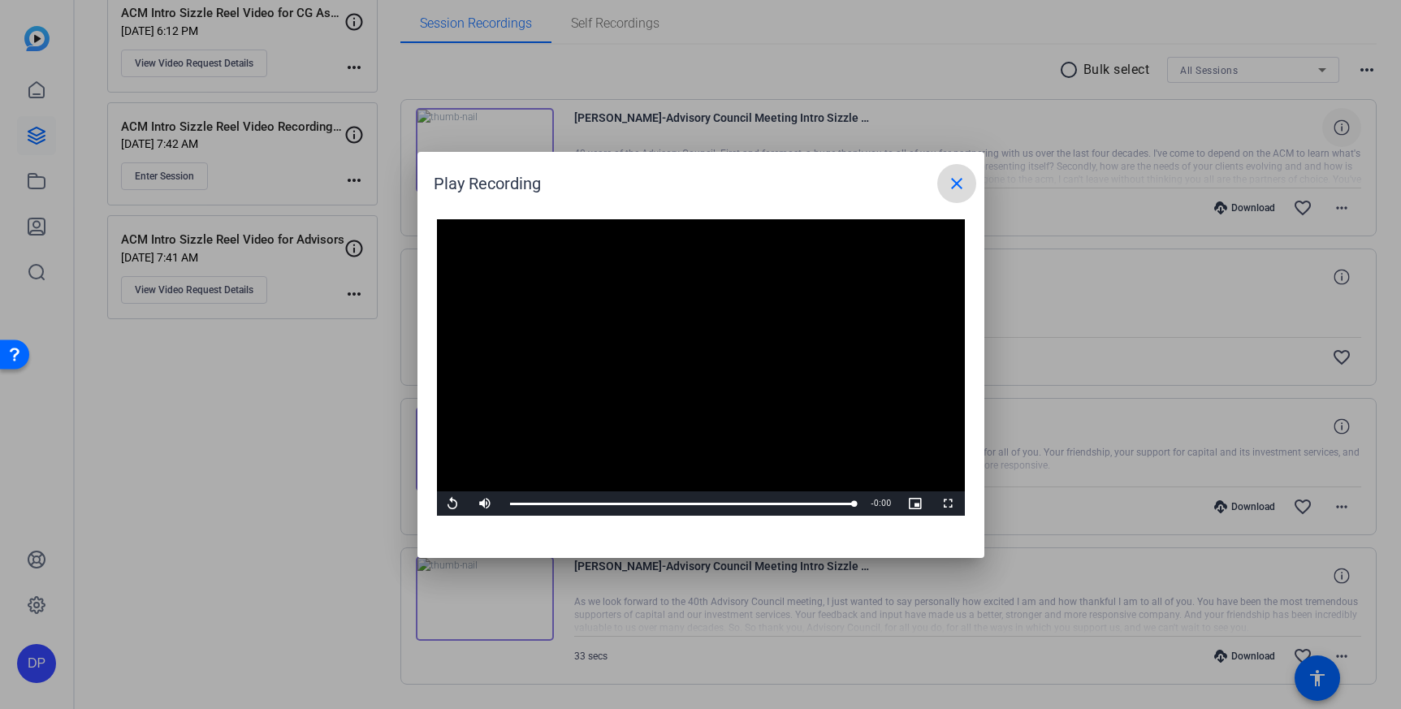
click at [956, 188] on mat-icon "close" at bounding box center [956, 183] width 19 height 19
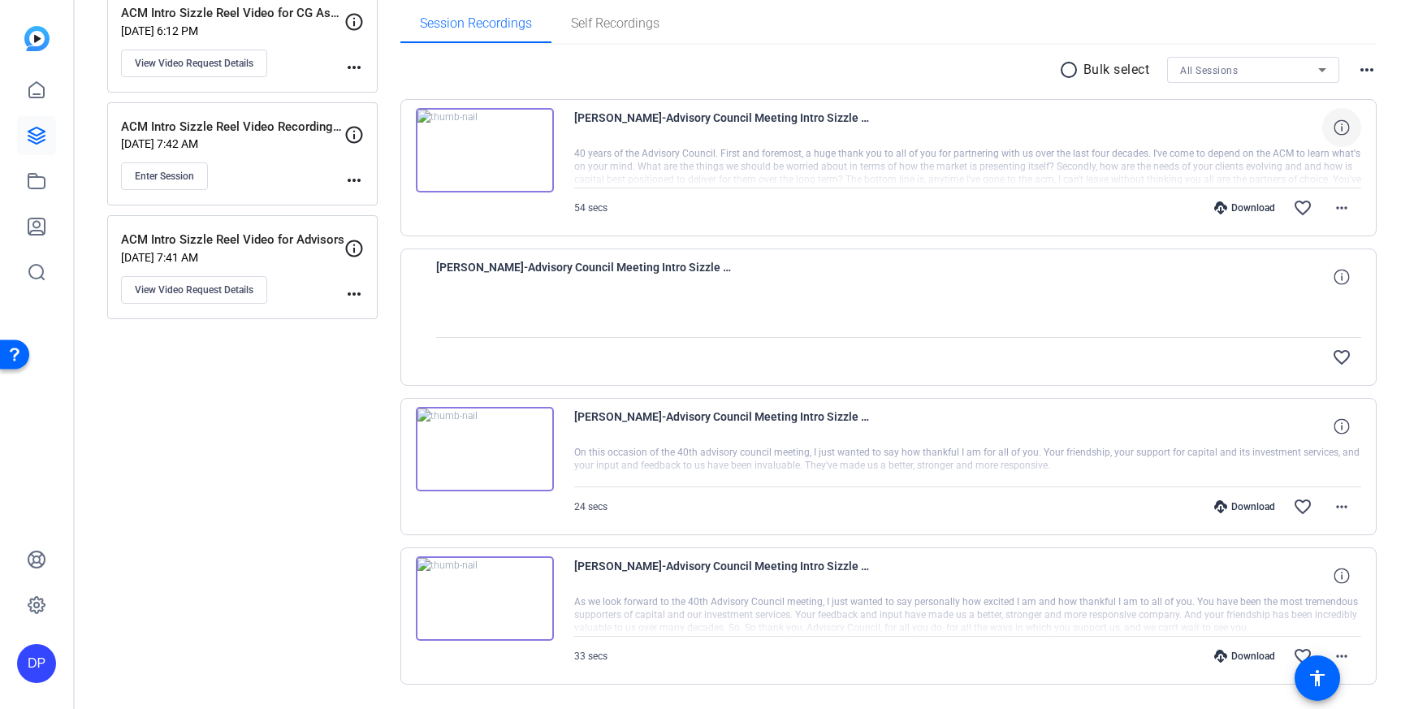
click at [500, 616] on img at bounding box center [485, 598] width 138 height 84
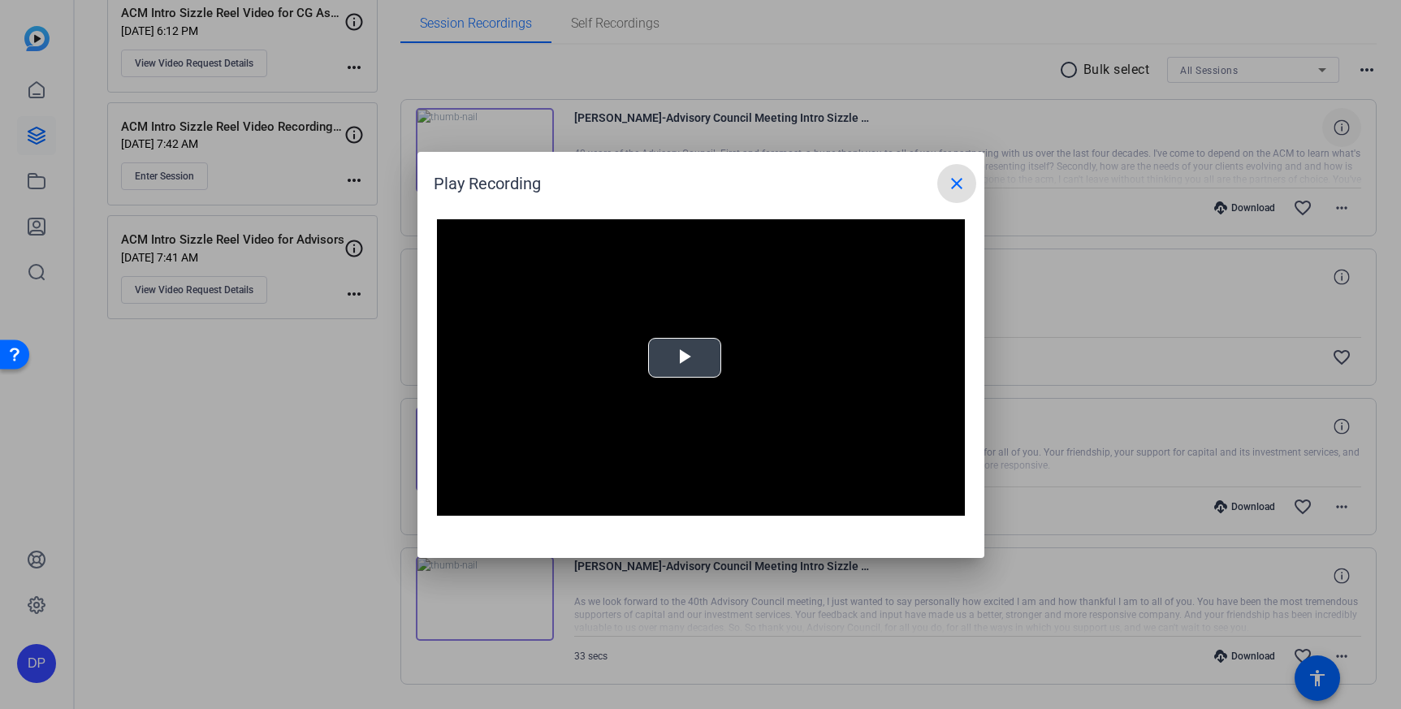
click at [673, 364] on video "Video Player" at bounding box center [701, 367] width 528 height 297
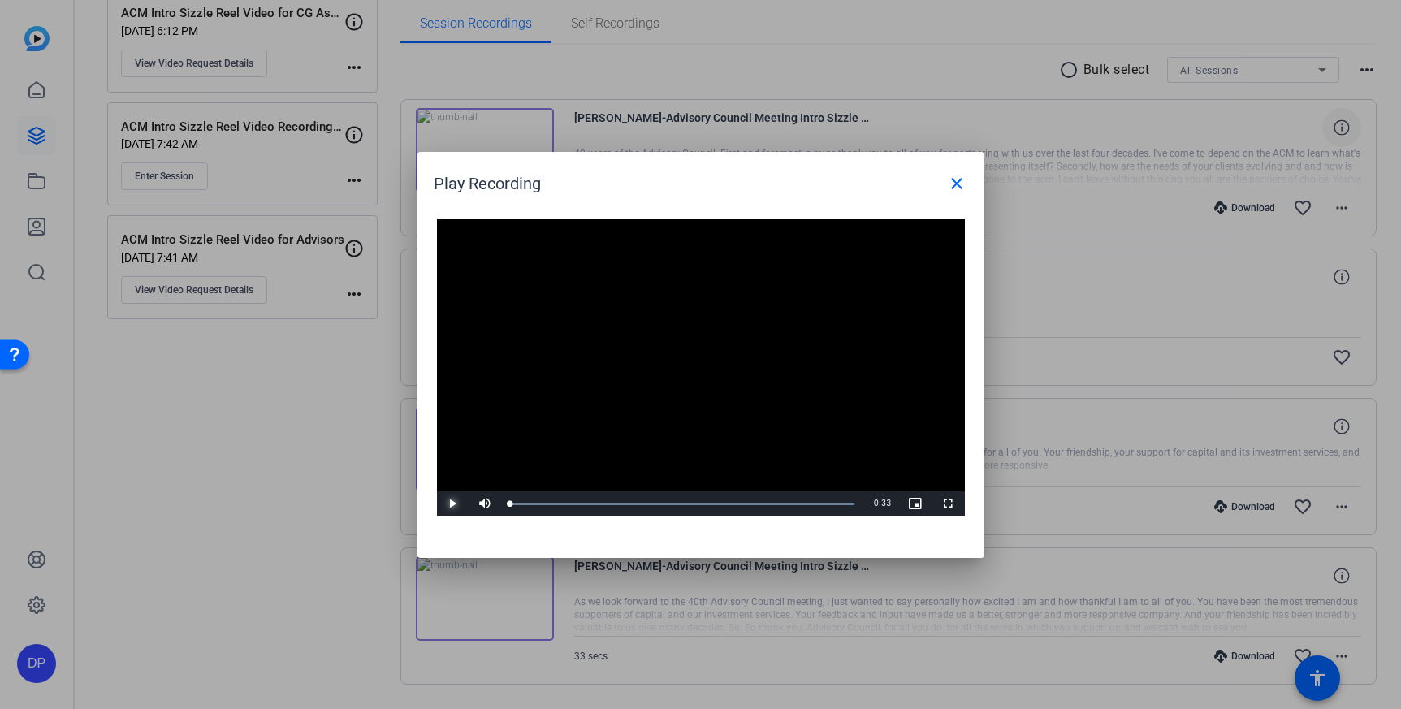
click at [454, 504] on span "Video Player" at bounding box center [453, 504] width 32 height 0
click at [959, 184] on mat-icon "close" at bounding box center [956, 183] width 19 height 19
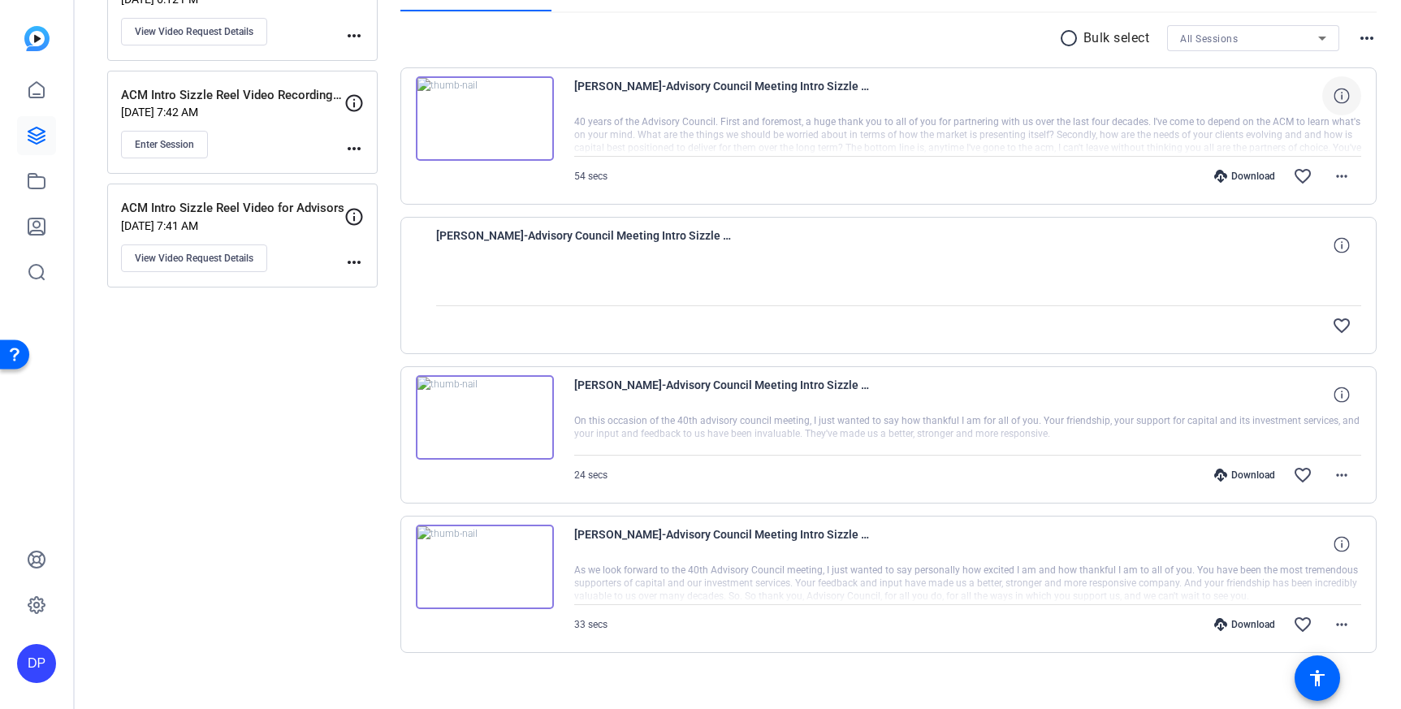
scroll to position [292, 0]
click at [562, 275] on div at bounding box center [899, 282] width 926 height 41
click at [491, 283] on div at bounding box center [899, 282] width 926 height 41
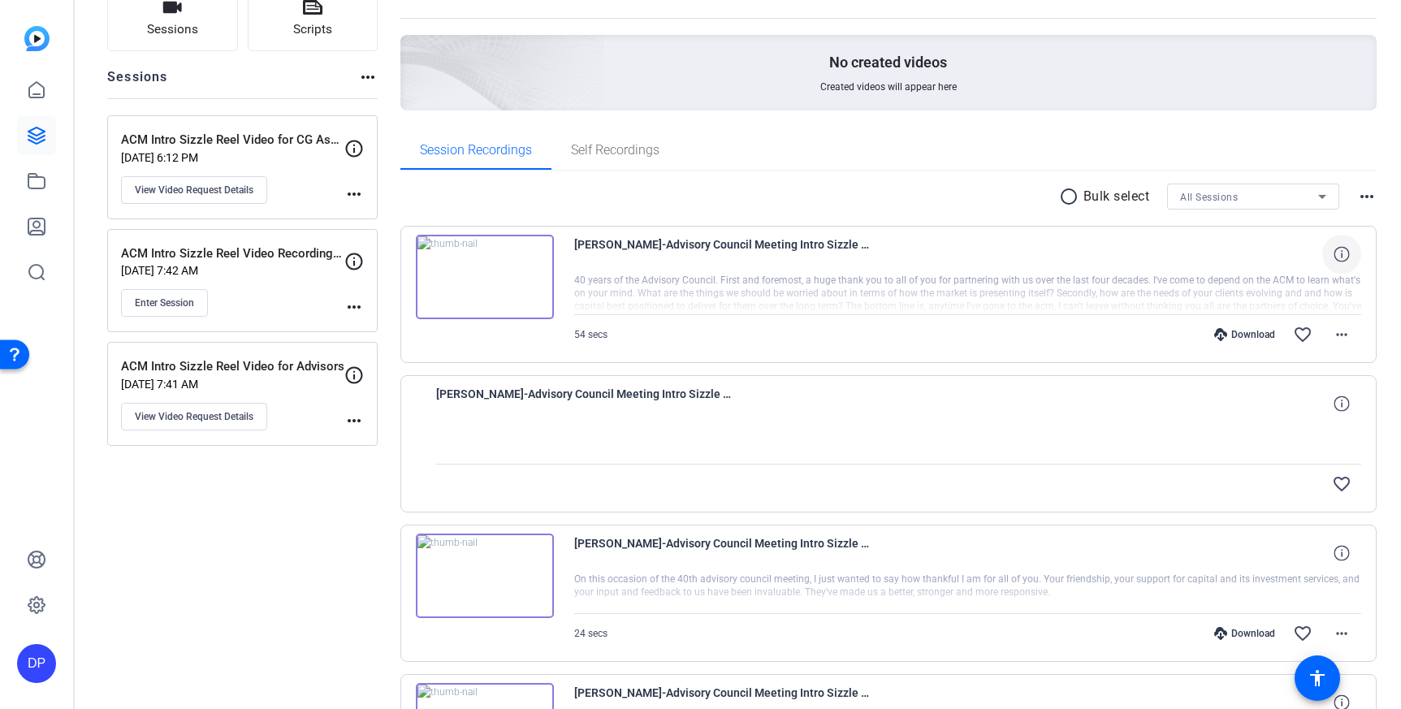
scroll to position [0, 0]
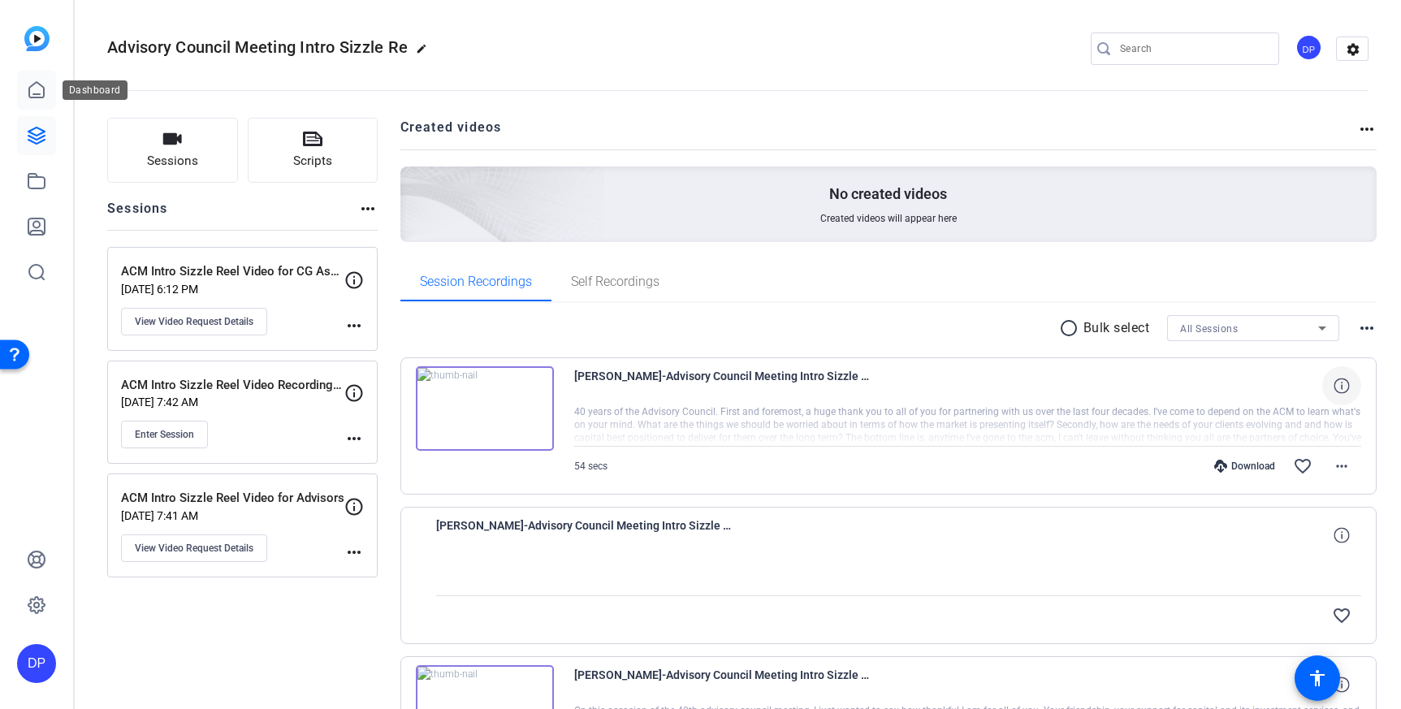
click at [34, 94] on icon at bounding box center [36, 89] width 15 height 15
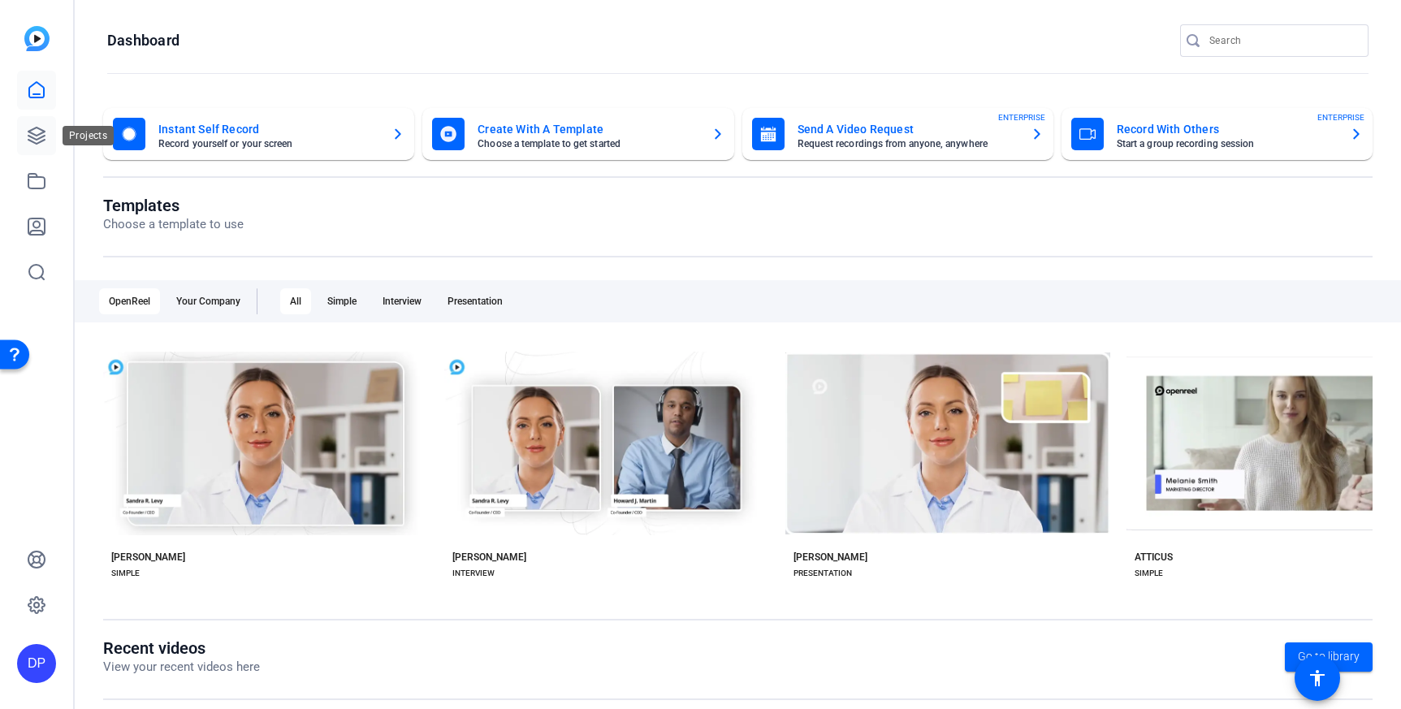
click at [32, 130] on icon at bounding box center [36, 136] width 16 height 16
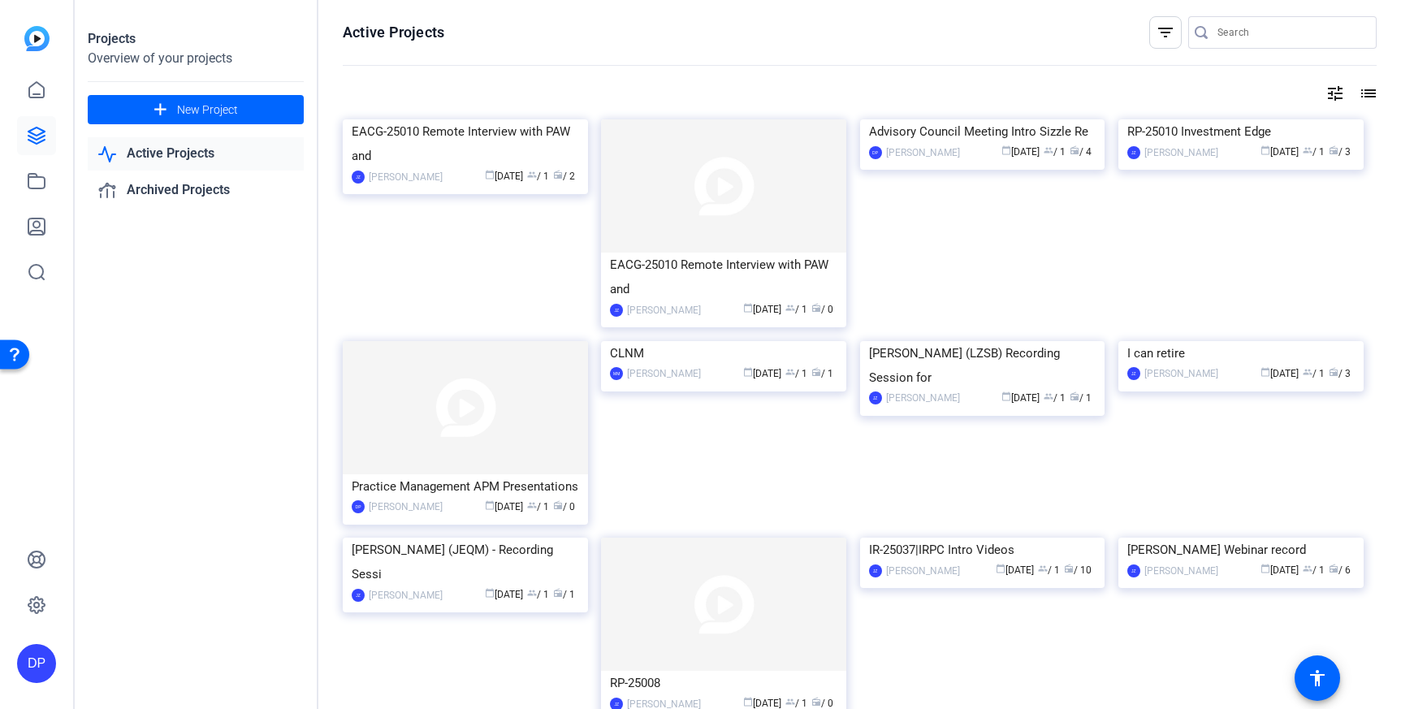
click at [236, 368] on div "Projects Overview of your projects add New Project Active Projects Archived Pro…" at bounding box center [197, 354] width 244 height 709
click at [724, 77] on openreel-divider-bar at bounding box center [860, 66] width 1034 height 35
